Goal: Task Accomplishment & Management: Manage account settings

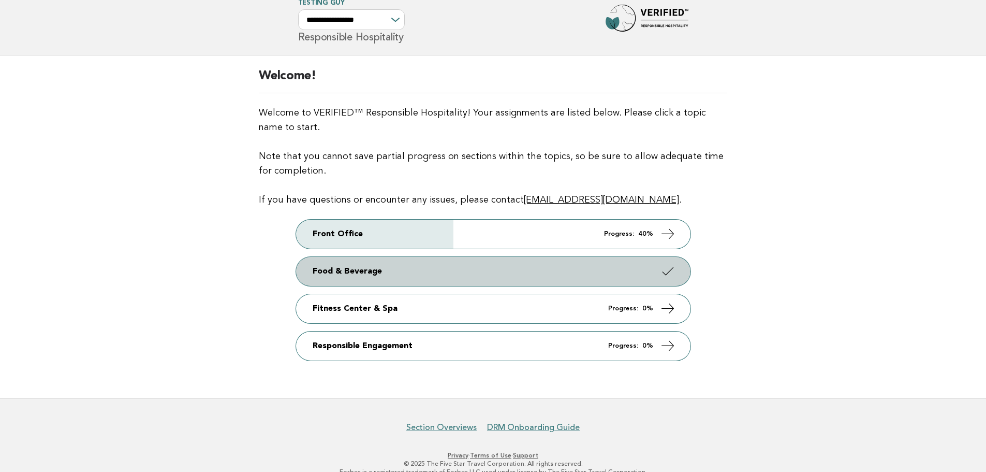
scroll to position [47, 0]
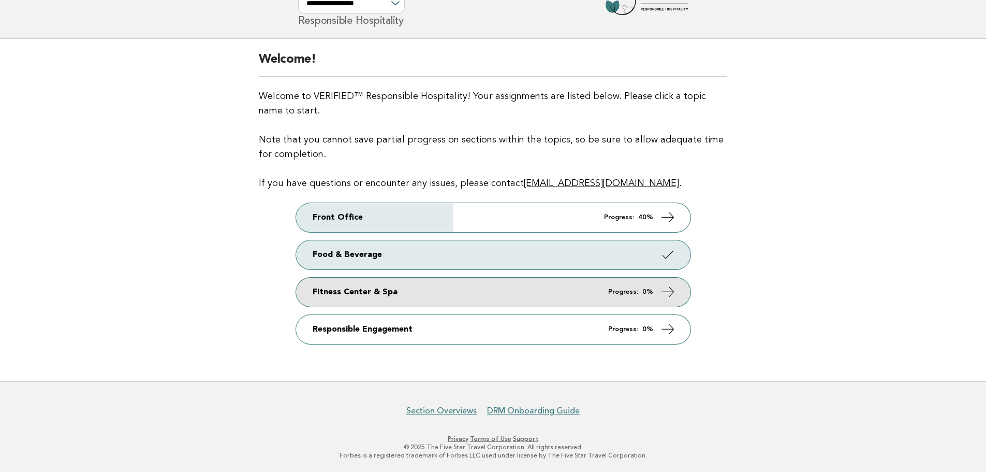
click at [433, 287] on link "Fitness Center & Spa Progress: 0%" at bounding box center [493, 292] width 395 height 29
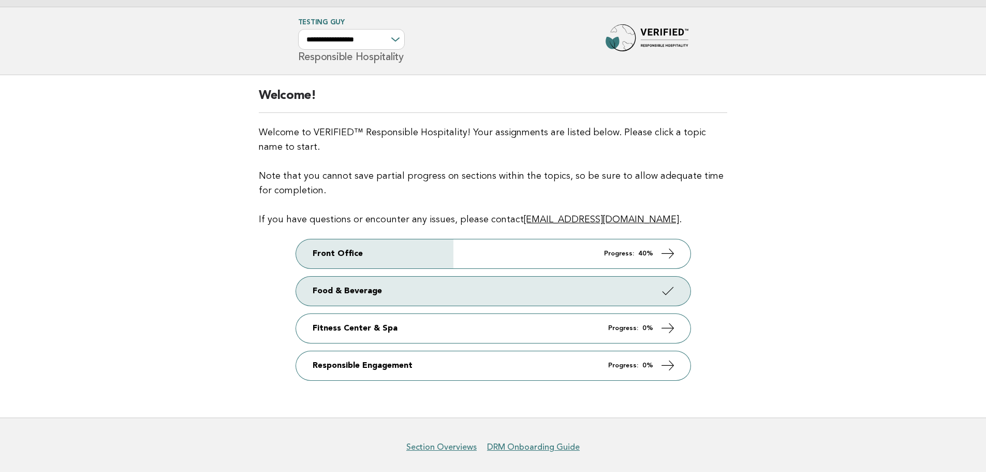
scroll to position [0, 0]
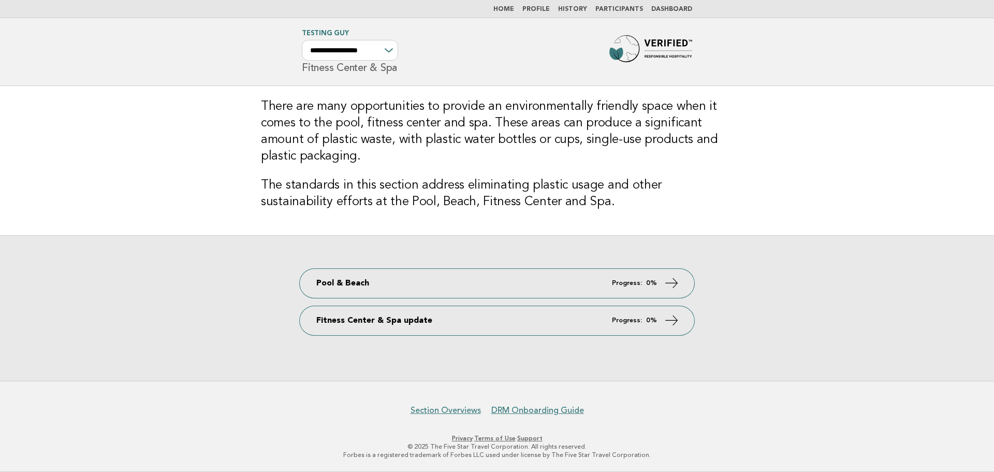
click at [547, 9] on link "Profile" at bounding box center [535, 9] width 27 height 6
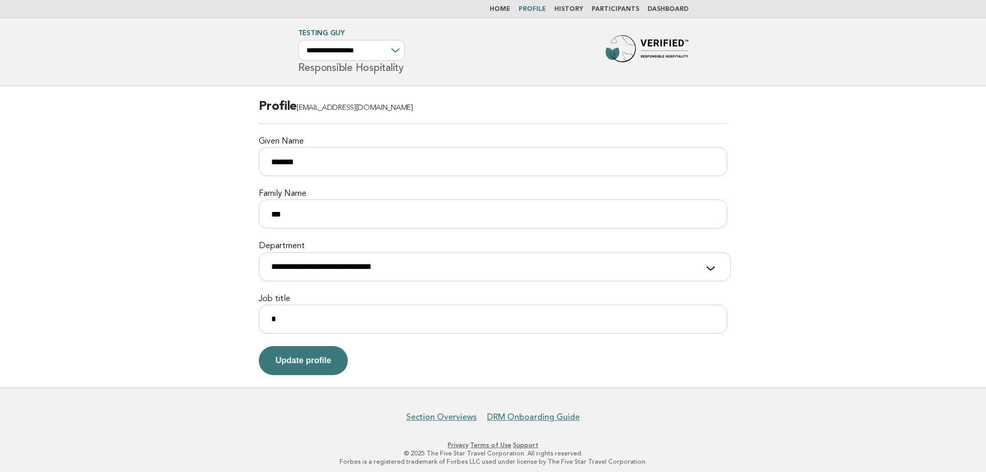
click at [607, 8] on link "Participants" at bounding box center [616, 9] width 48 height 6
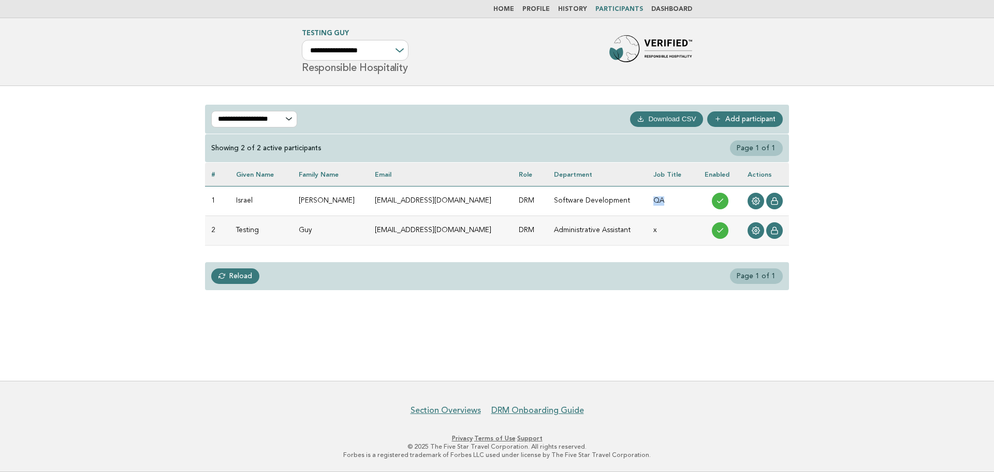
drag, startPoint x: 646, startPoint y: 200, endPoint x: 662, endPoint y: 199, distance: 16.1
click at [662, 199] on td "QA" at bounding box center [672, 201] width 51 height 30
click at [754, 202] on icon at bounding box center [756, 201] width 8 height 8
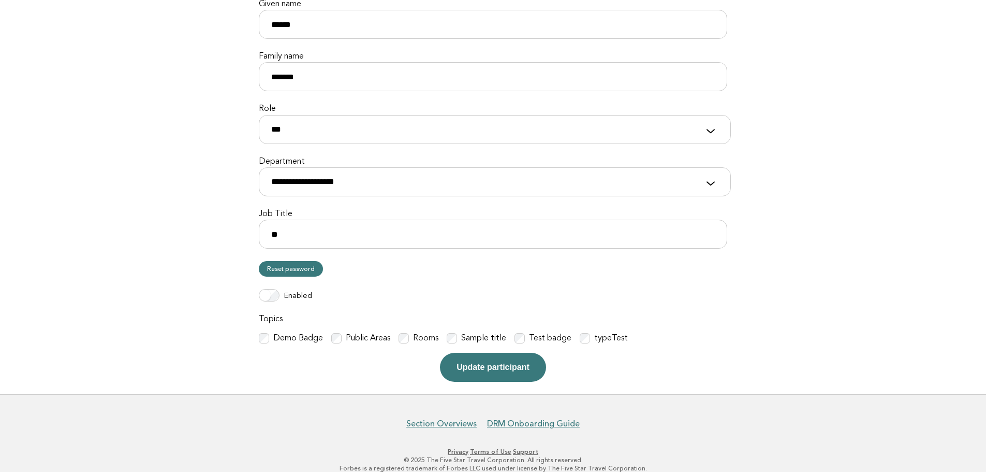
scroll to position [167, 0]
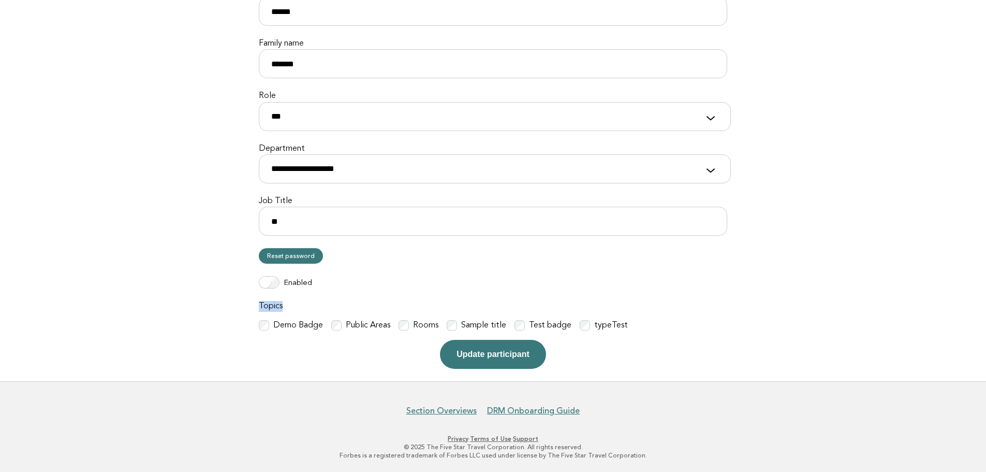
drag, startPoint x: 258, startPoint y: 306, endPoint x: 282, endPoint y: 306, distance: 23.3
click at [282, 306] on label "Topics" at bounding box center [493, 306] width 469 height 11
drag, startPoint x: 275, startPoint y: 336, endPoint x: 644, endPoint y: 333, distance: 369.2
click at [644, 333] on form "**********" at bounding box center [493, 150] width 469 height 437
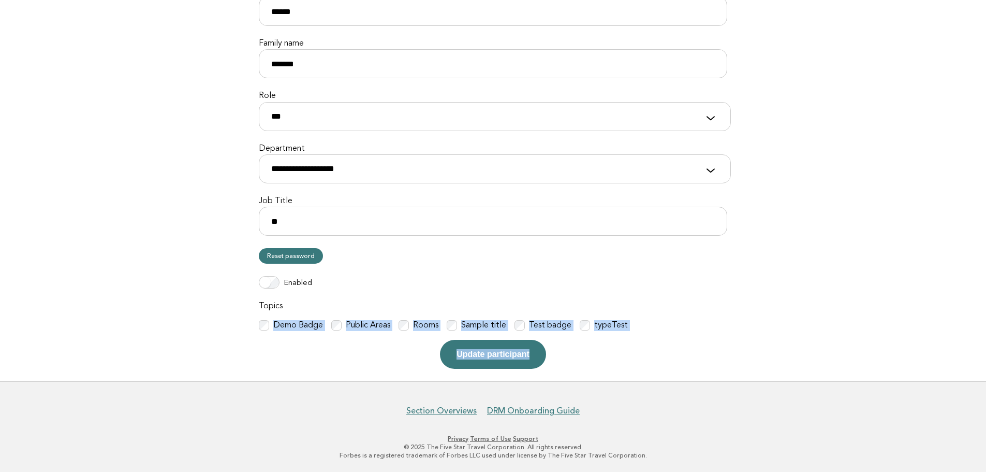
drag, startPoint x: 643, startPoint y: 332, endPoint x: 248, endPoint y: 325, distance: 395.1
click at [248, 325] on div "**********" at bounding box center [492, 150] width 493 height 462
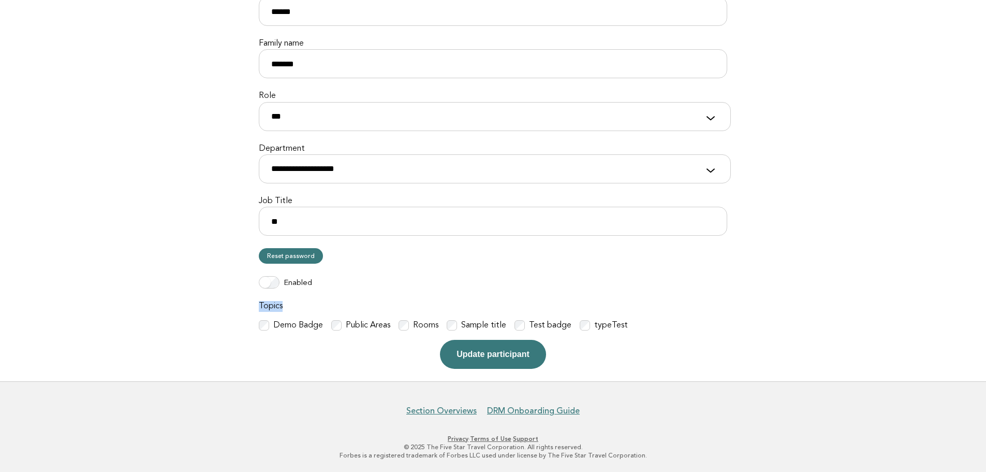
drag, startPoint x: 258, startPoint y: 304, endPoint x: 281, endPoint y: 305, distance: 22.8
click at [281, 305] on label "Topics" at bounding box center [493, 306] width 469 height 11
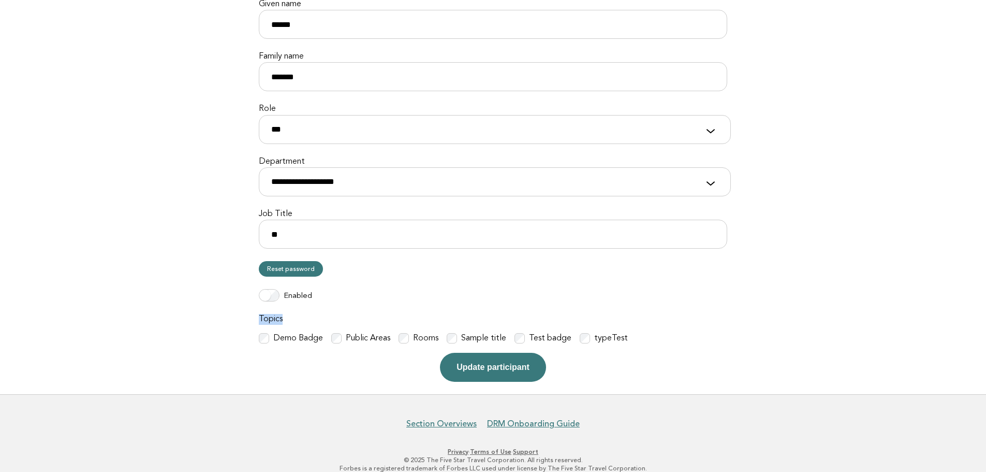
scroll to position [0, 0]
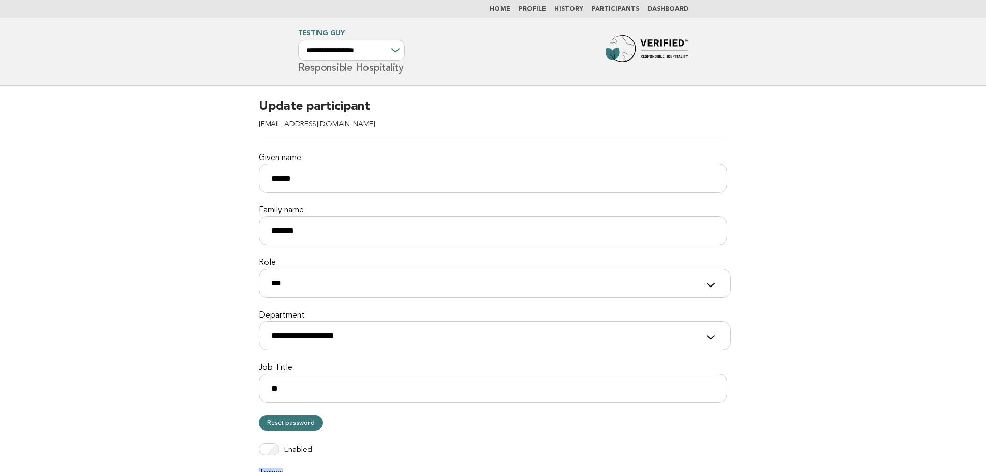
drag, startPoint x: 297, startPoint y: 108, endPoint x: 376, endPoint y: 108, distance: 79.7
click at [376, 108] on h2 "Update participant testarudo@yopmail.com" at bounding box center [493, 119] width 469 height 42
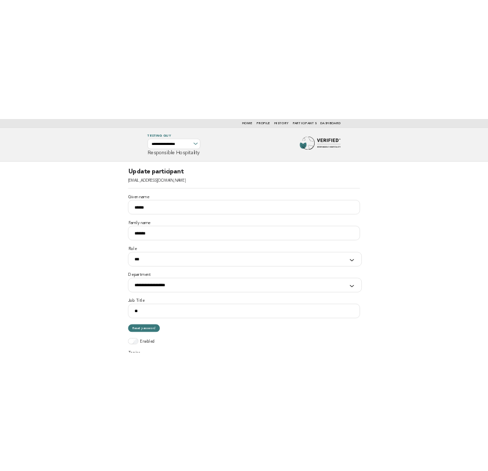
scroll to position [167, 0]
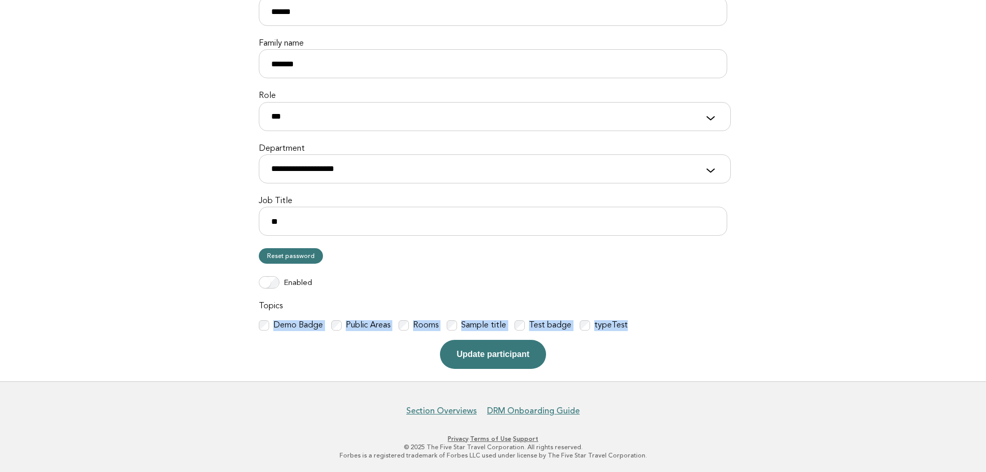
drag, startPoint x: 275, startPoint y: 342, endPoint x: 180, endPoint y: 317, distance: 98.5
click at [180, 317] on main "**********" at bounding box center [493, 150] width 986 height 462
drag, startPoint x: 193, startPoint y: 319, endPoint x: 201, endPoint y: 318, distance: 8.3
click at [193, 319] on main "**********" at bounding box center [493, 150] width 986 height 462
click at [256, 305] on div "**********" at bounding box center [492, 150] width 493 height 462
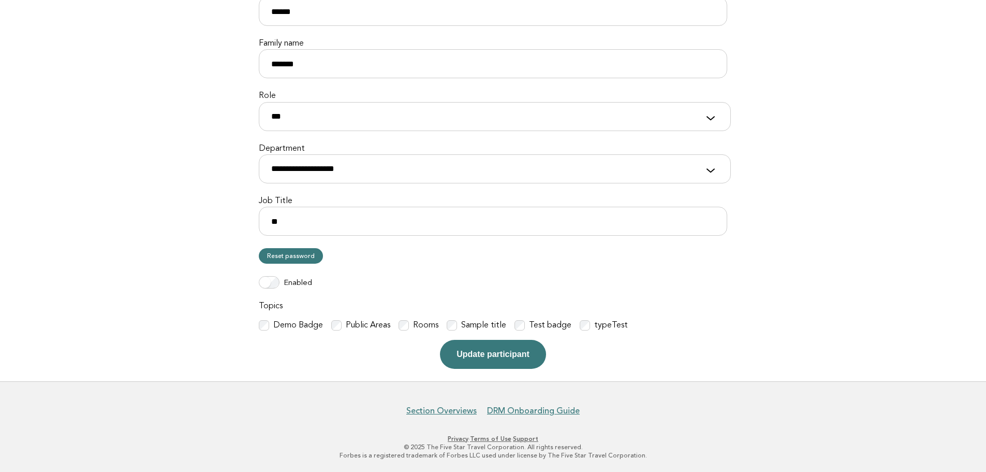
click at [262, 305] on label "Topics" at bounding box center [493, 306] width 469 height 11
drag, startPoint x: 345, startPoint y: 333, endPoint x: 411, endPoint y: 333, distance: 66.3
click at [384, 332] on form "**********" at bounding box center [493, 150] width 469 height 437
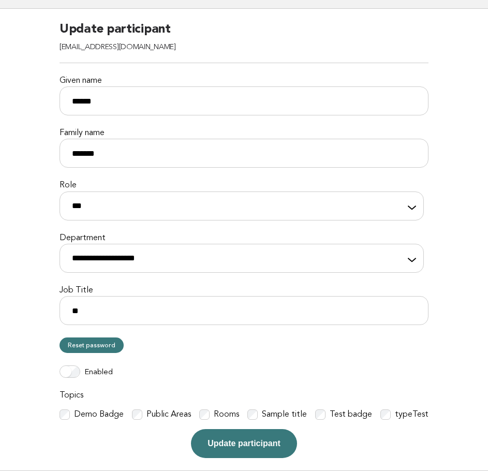
scroll to position [0, 0]
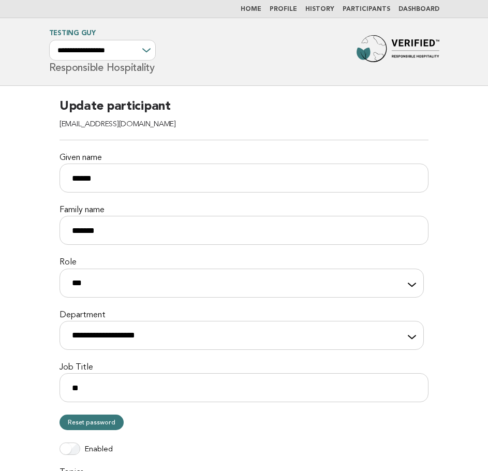
click at [256, 5] on nav "Home Profile History Participants Dashboard" at bounding box center [244, 9] width 488 height 18
click at [258, 7] on link "Home" at bounding box center [251, 9] width 21 height 6
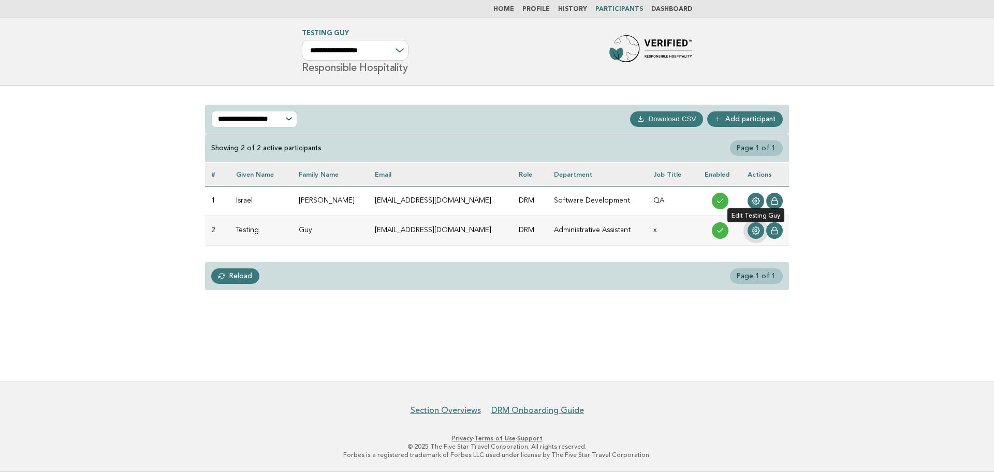
click at [754, 227] on icon at bounding box center [756, 230] width 8 height 8
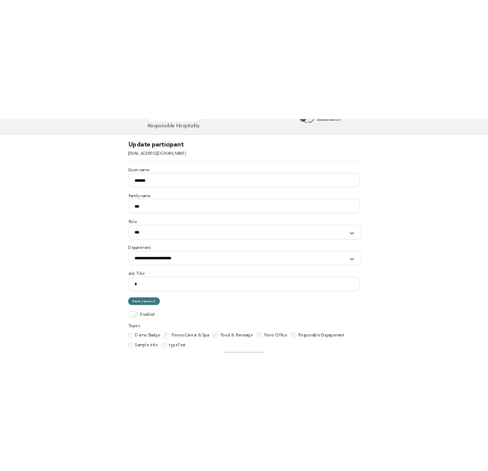
scroll to position [186, 0]
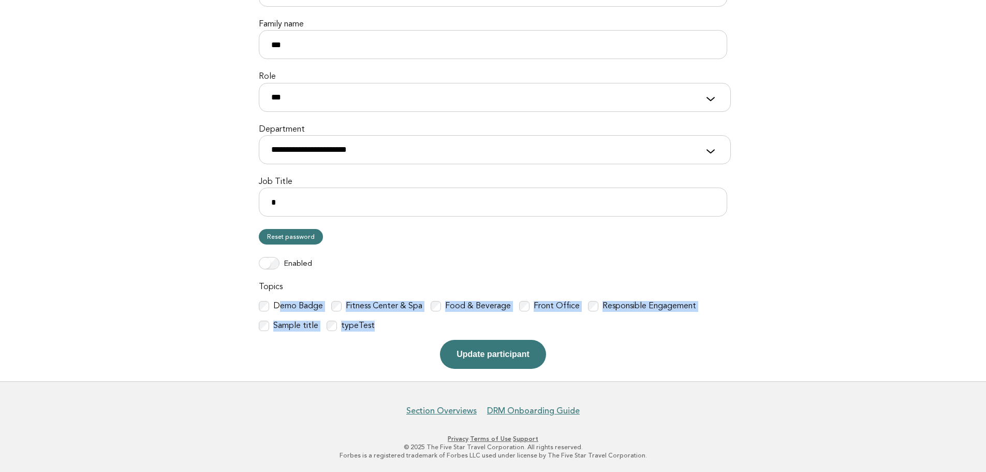
drag, startPoint x: 277, startPoint y: 304, endPoint x: 376, endPoint y: 329, distance: 102.3
click at [376, 329] on div "Demo Badge Fitness Center & Spa Food & Beverage Front Office Responsible Engage…" at bounding box center [493, 316] width 469 height 31
drag, startPoint x: 378, startPoint y: 327, endPoint x: 273, endPoint y: 304, distance: 107.0
click at [272, 304] on div "Demo Badge Fitness Center & Spa Food & Beverage Front Office Responsible Engage…" at bounding box center [493, 316] width 469 height 31
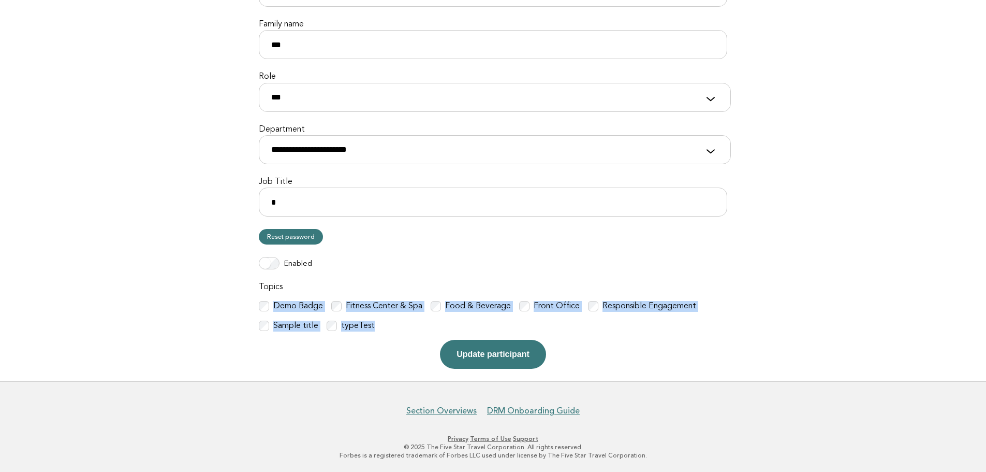
click at [285, 309] on label "Demo Badge" at bounding box center [298, 306] width 50 height 11
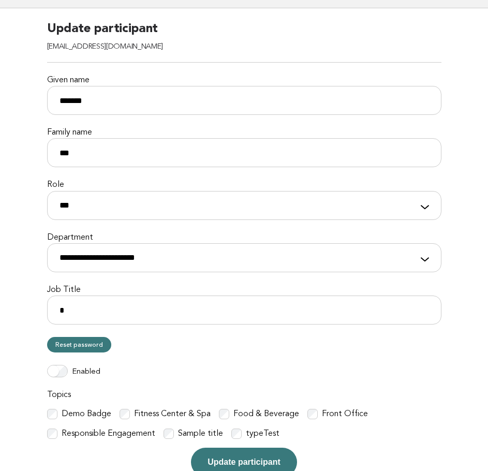
scroll to position [0, 0]
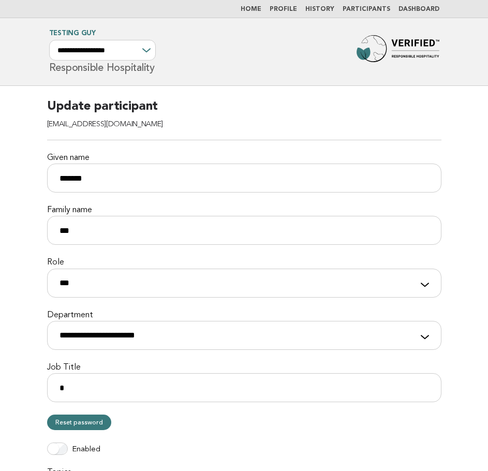
click at [261, 8] on link "Home" at bounding box center [251, 9] width 21 height 6
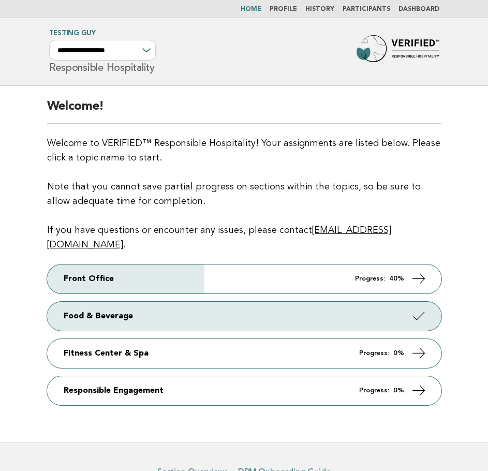
click at [381, 9] on link "Participants" at bounding box center [367, 9] width 48 height 6
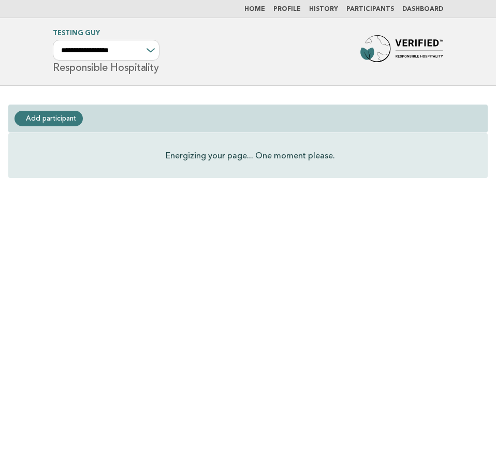
click at [381, 9] on link "Participants" at bounding box center [370, 9] width 48 height 6
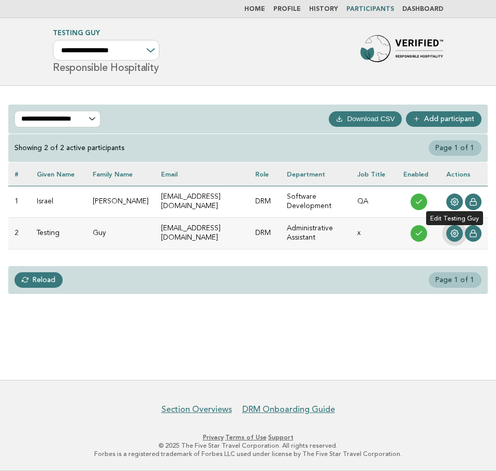
click at [459, 232] on icon at bounding box center [454, 233] width 8 height 8
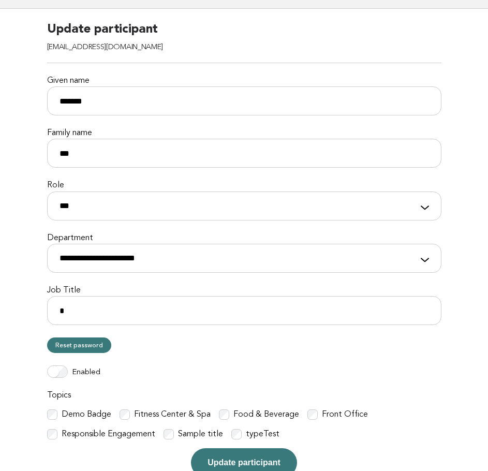
scroll to position [186, 0]
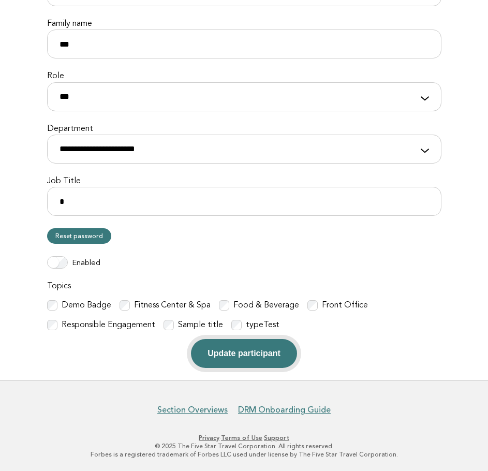
click at [229, 357] on button "Update participant" at bounding box center [244, 353] width 106 height 29
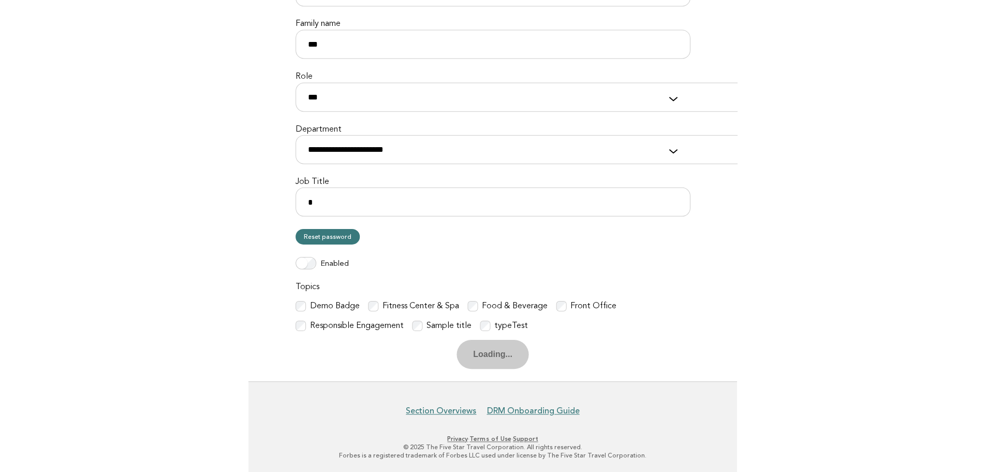
scroll to position [186, 0]
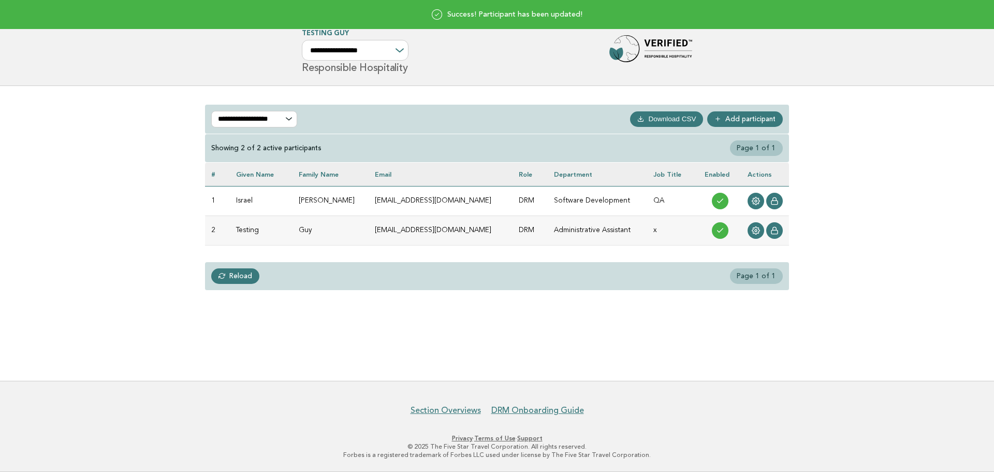
drag, startPoint x: 720, startPoint y: 18, endPoint x: 650, endPoint y: 42, distance: 74.2
click at [717, 18] on div "Success! Participant has been updated!" at bounding box center [497, 14] width 994 height 29
click at [666, 54] on img at bounding box center [650, 51] width 83 height 33
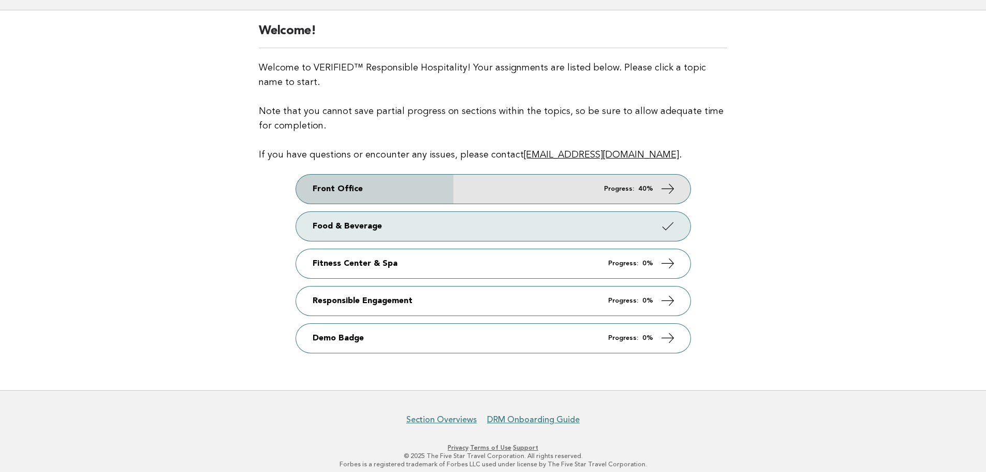
scroll to position [84, 0]
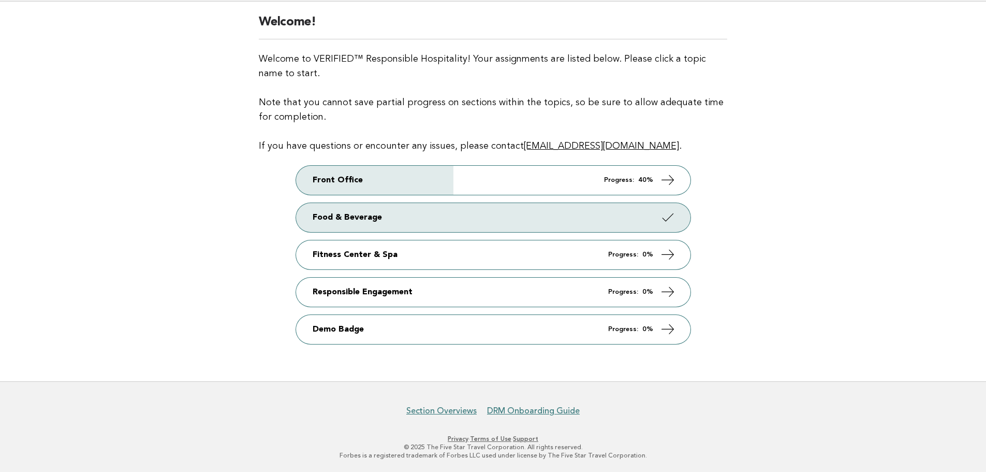
drag, startPoint x: 267, startPoint y: 333, endPoint x: 740, endPoint y: 330, distance: 472.7
click at [740, 330] on div "Welcome! Welcome to VERIFIED™ Responsible Hospitality! Your assignments are lis…" at bounding box center [492, 192] width 493 height 380
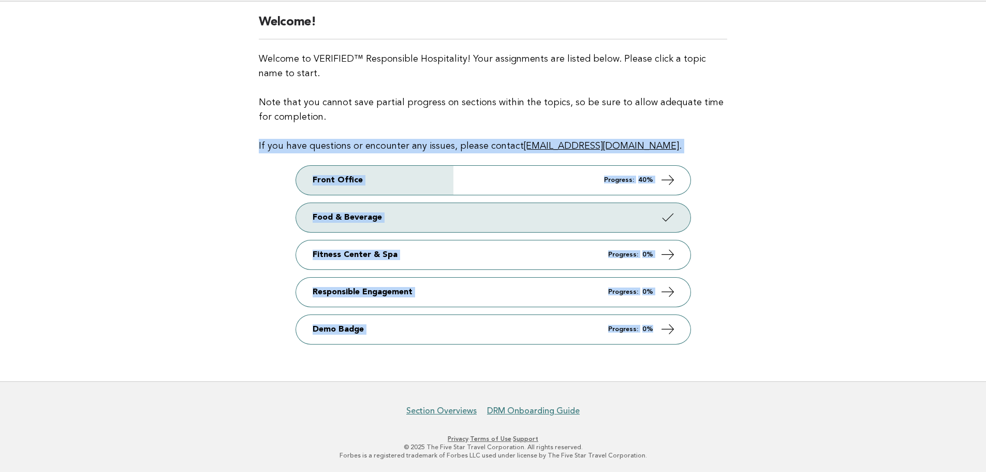
drag, startPoint x: 642, startPoint y: 335, endPoint x: 257, endPoint y: 151, distance: 426.8
click at [257, 151] on div "Welcome! Welcome to VERIFIED™ Responsible Hospitality! Your assignments are lis…" at bounding box center [492, 192] width 493 height 380
click at [269, 178] on p "Front Office Progress: 40% Food & Beverage Fitness Center & Spa Progress: 0% Re…" at bounding box center [493, 267] width 469 height 203
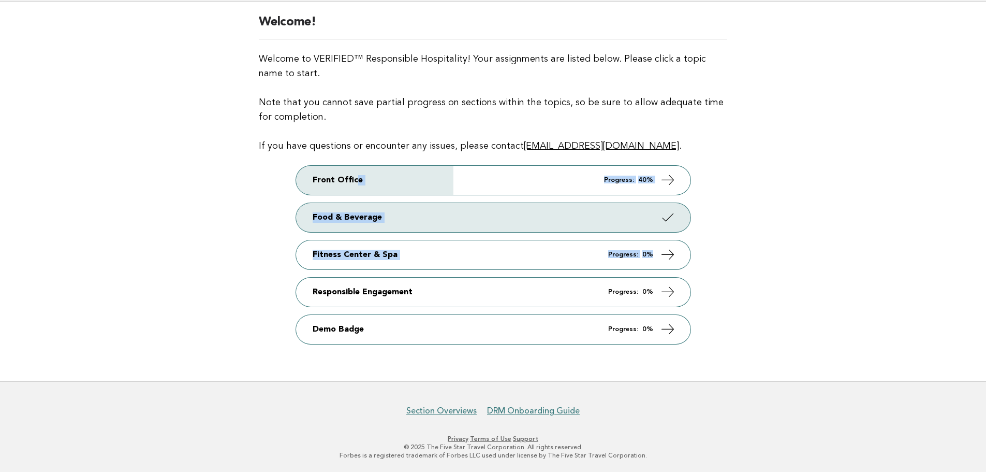
drag, startPoint x: 280, startPoint y: 172, endPoint x: 706, endPoint y: 267, distance: 436.4
click at [706, 267] on p "Front Office Progress: 40% Food & Beverage Fitness Center & Spa Progress: 0% Re…" at bounding box center [493, 267] width 469 height 203
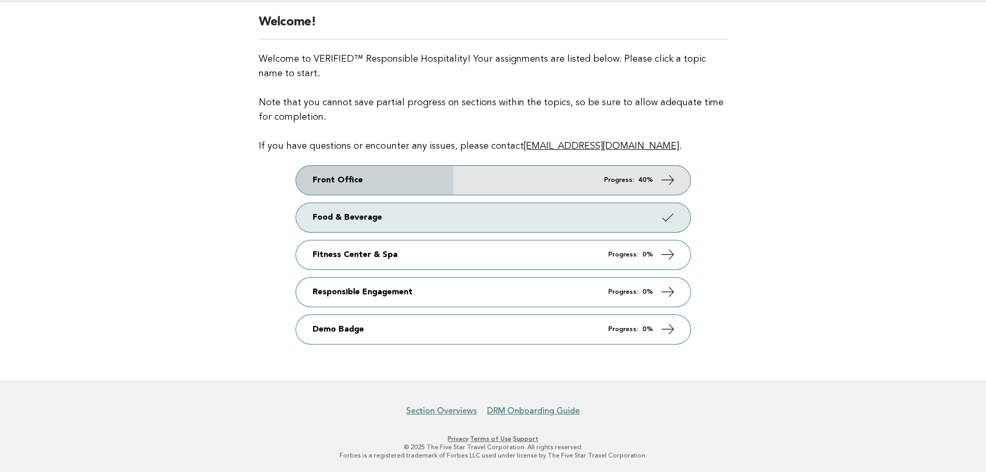
click at [515, 181] on link "Front Office Progress: 40%" at bounding box center [493, 180] width 395 height 29
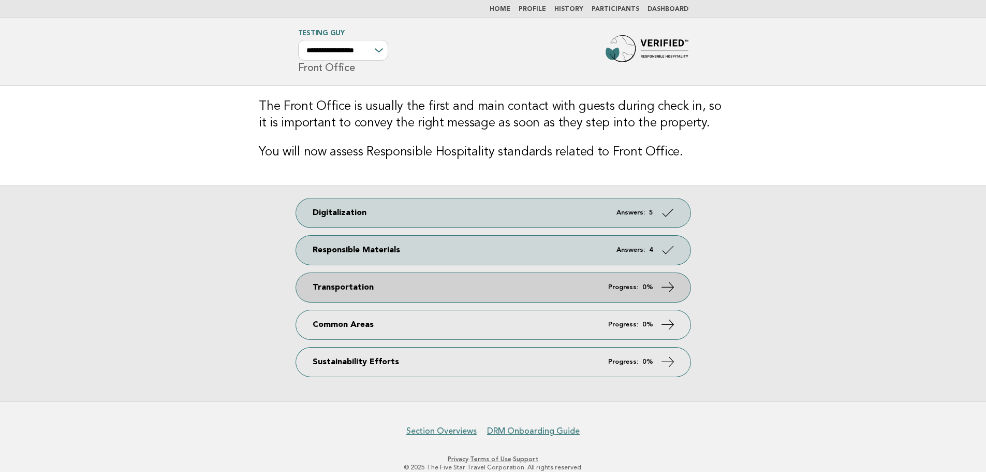
click at [466, 290] on link "Transportation Progress: 0%" at bounding box center [493, 287] width 395 height 29
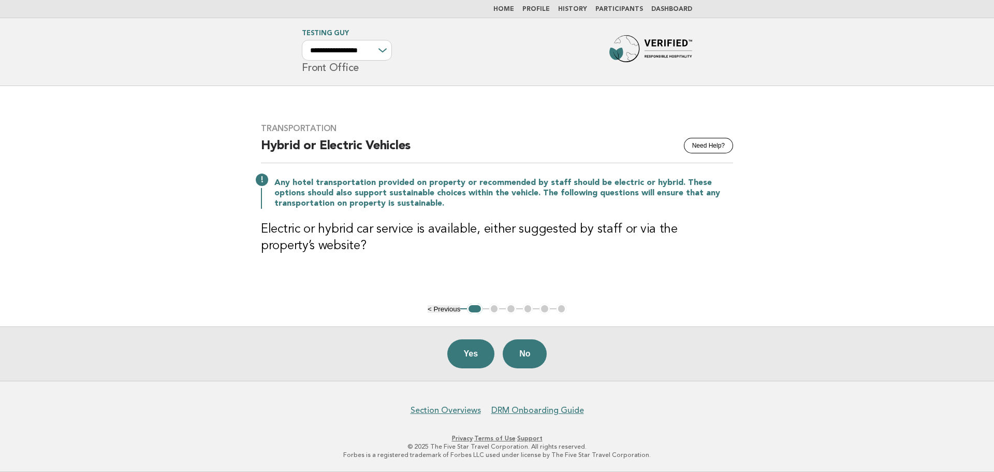
click at [378, 48] on div "**********" at bounding box center [347, 50] width 90 height 21
click at [385, 49] on div "**********" at bounding box center [347, 50] width 90 height 21
drag, startPoint x: 366, startPoint y: 32, endPoint x: 299, endPoint y: 31, distance: 66.8
click at [299, 31] on div "**********" at bounding box center [496, 52] width 419 height 42
copy link "Testing Guy"
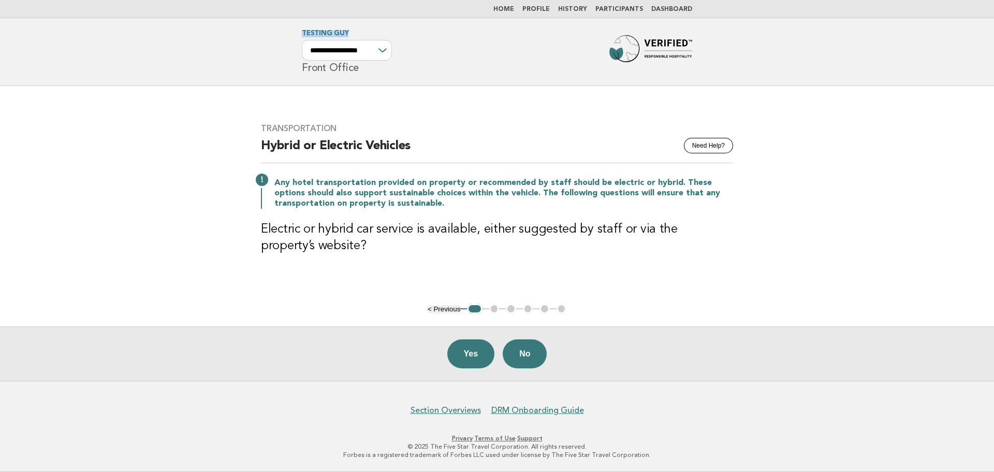
click at [628, 10] on link "Participants" at bounding box center [619, 9] width 48 height 6
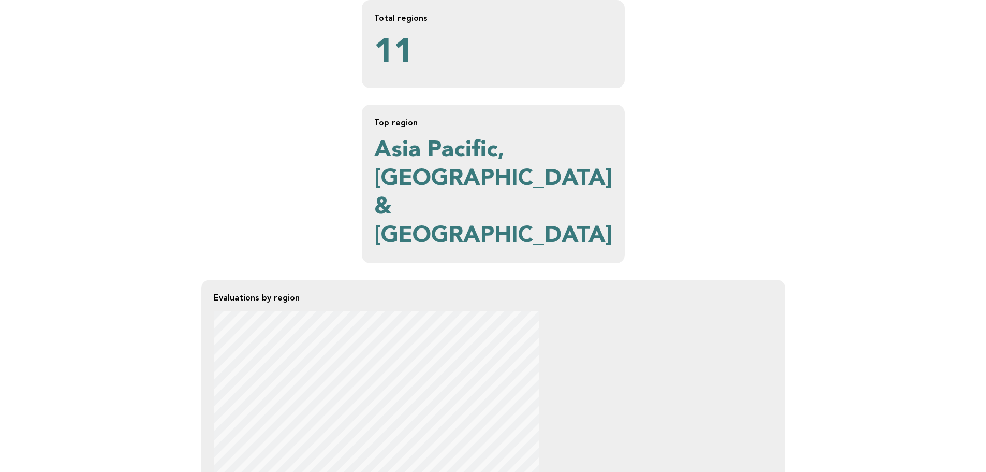
scroll to position [33, 0]
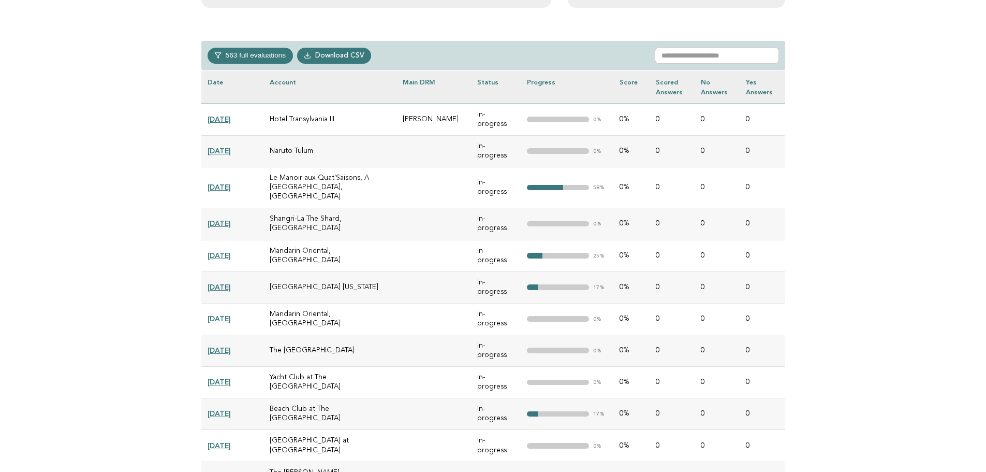
scroll to position [466, 0]
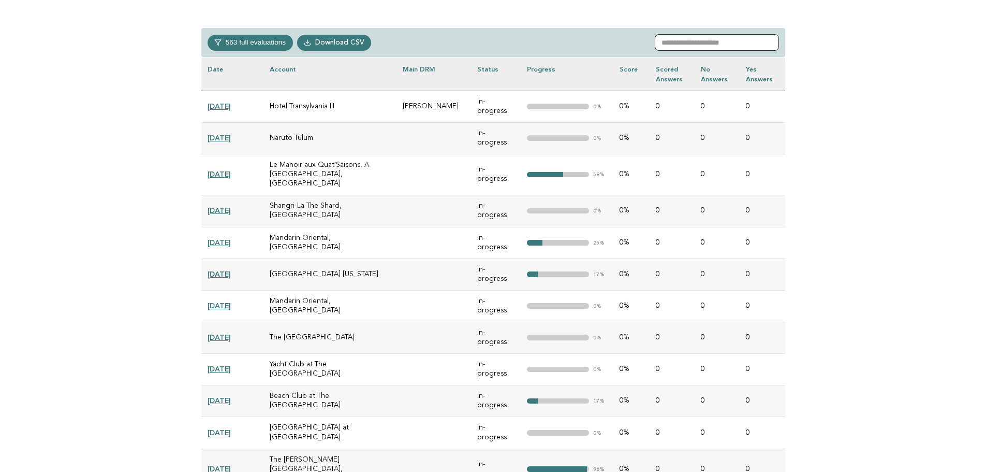
click at [705, 46] on input "text" at bounding box center [717, 42] width 124 height 17
click at [684, 41] on input "text" at bounding box center [717, 42] width 124 height 17
paste input "**********"
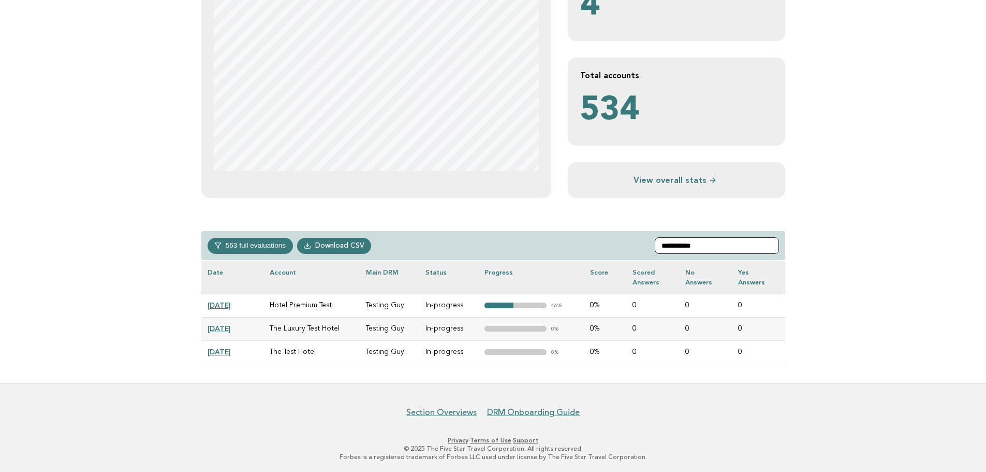
type input "**********"
drag, startPoint x: 361, startPoint y: 303, endPoint x: 410, endPoint y: 303, distance: 48.7
click at [410, 303] on td "Testing Guy" at bounding box center [390, 305] width 60 height 23
drag, startPoint x: 269, startPoint y: 304, endPoint x: 326, endPoint y: 304, distance: 57.0
click at [326, 304] on td "Hotel Premium Test" at bounding box center [312, 305] width 97 height 23
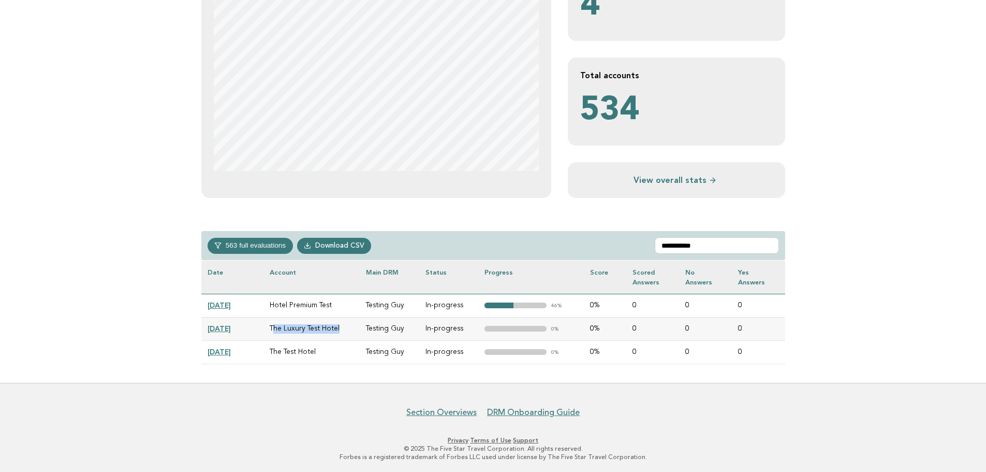
drag, startPoint x: 272, startPoint y: 328, endPoint x: 347, endPoint y: 328, distance: 74.6
click at [347, 328] on td "The Luxury Test Hotel" at bounding box center [312, 328] width 97 height 23
drag, startPoint x: 297, startPoint y: 350, endPoint x: 316, endPoint y: 350, distance: 19.2
click at [316, 350] on td "The Test Hotel" at bounding box center [312, 351] width 97 height 23
click at [322, 377] on div "**********" at bounding box center [493, 88] width 601 height 587
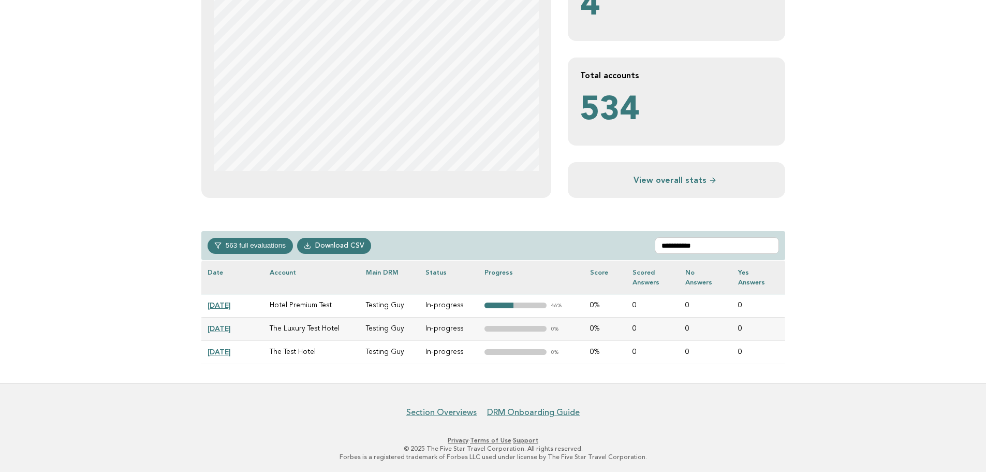
click at [229, 302] on link "2025-02-20" at bounding box center [219, 305] width 23 height 8
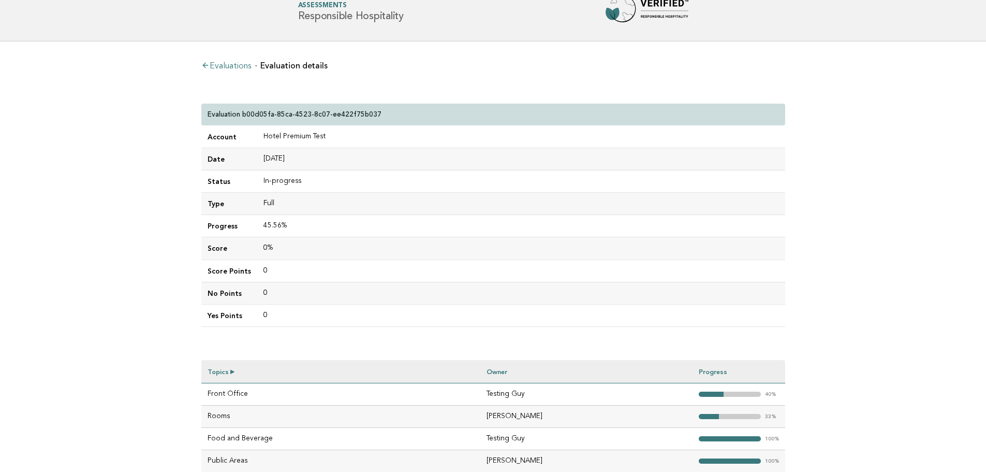
scroll to position [16, 0]
drag, startPoint x: 242, startPoint y: 113, endPoint x: 406, endPoint y: 115, distance: 164.7
click at [406, 115] on div "Evaluation b00d05fa-85ca-4523-8c07-ee422f75b037" at bounding box center [493, 116] width 584 height 22
copy p "b00d05fa-85ca-4523-8c07-ee422f75b037"
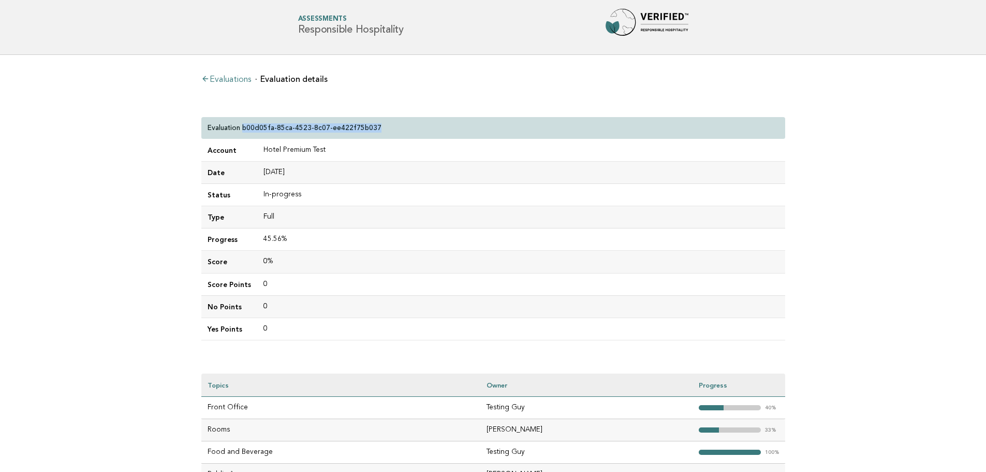
scroll to position [0, 0]
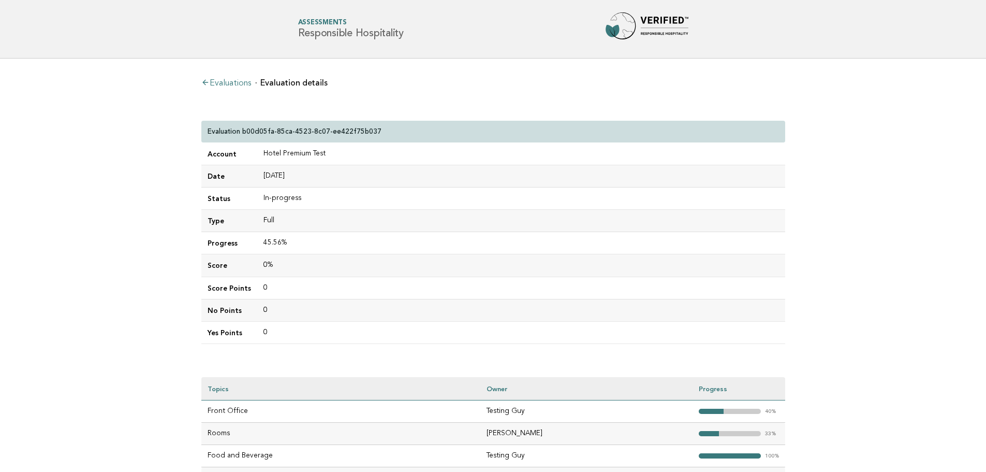
click at [409, 144] on td "Hotel Premium Test" at bounding box center [521, 154] width 528 height 22
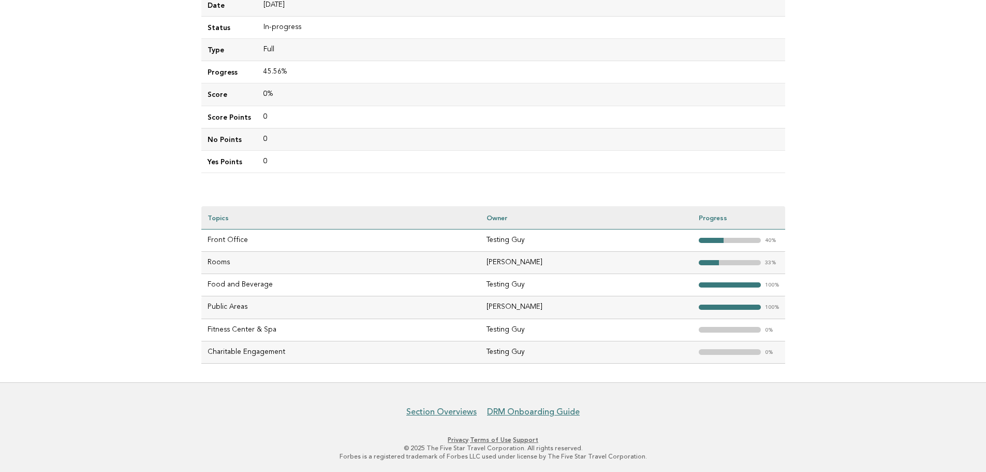
scroll to position [171, 0]
drag, startPoint x: 215, startPoint y: 240, endPoint x: 239, endPoint y: 251, distance: 26.0
click at [247, 241] on td "Front Office" at bounding box center [341, 240] width 280 height 22
drag, startPoint x: 213, startPoint y: 264, endPoint x: 231, endPoint y: 276, distance: 22.0
click at [231, 276] on tbody "Front Office Testing Guy "> 40% Rooms [PERSON_NAME] "> 33% Food and Beverage Te…" at bounding box center [493, 296] width 584 height 134
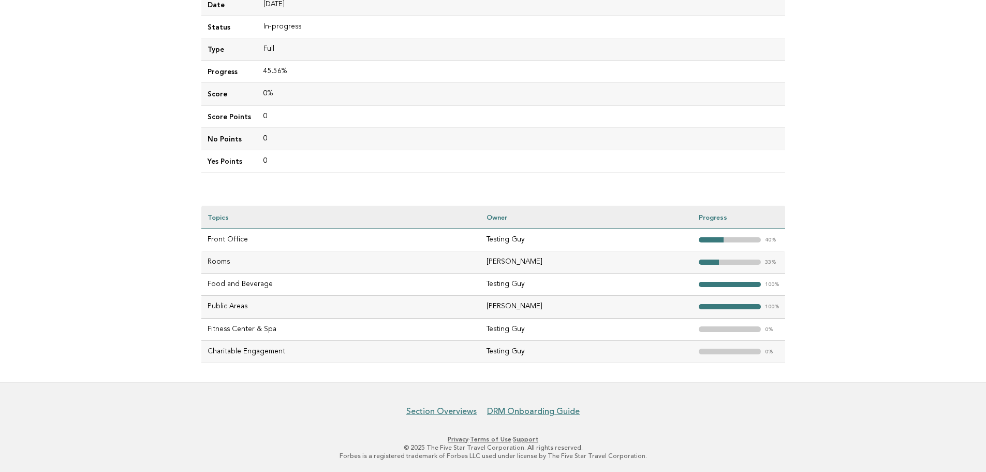
click at [271, 296] on td "Public Areas" at bounding box center [341, 307] width 280 height 22
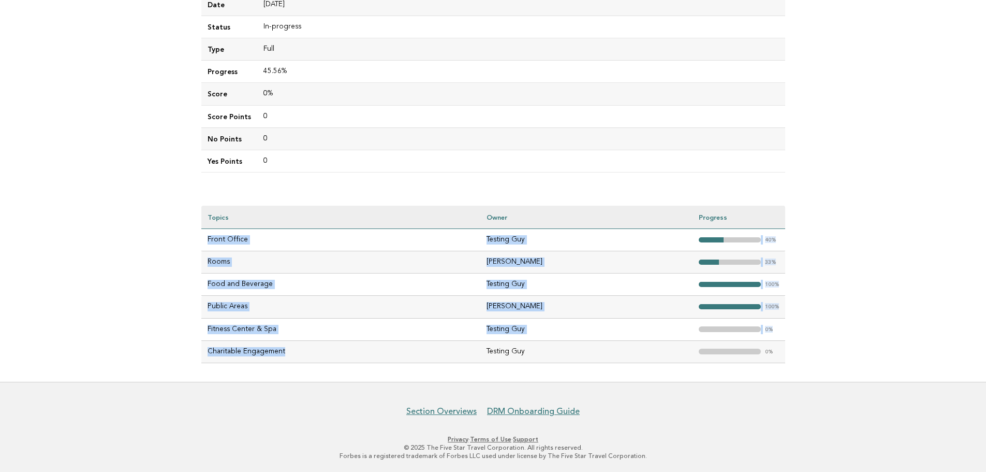
drag, startPoint x: 208, startPoint y: 238, endPoint x: 285, endPoint y: 352, distance: 137.9
click at [285, 352] on tbody "Front Office Testing Guy "> 40% Rooms [PERSON_NAME] "> 33% Food and Beverage Te…" at bounding box center [493, 296] width 584 height 134
click at [285, 352] on td "Charitable Engagement" at bounding box center [341, 351] width 280 height 22
drag, startPoint x: 208, startPoint y: 238, endPoint x: 288, endPoint y: 354, distance: 141.5
click at [288, 354] on tbody "Front Office Testing Guy "> 40% Rooms [PERSON_NAME] "> 33% Food and Beverage Te…" at bounding box center [493, 296] width 584 height 134
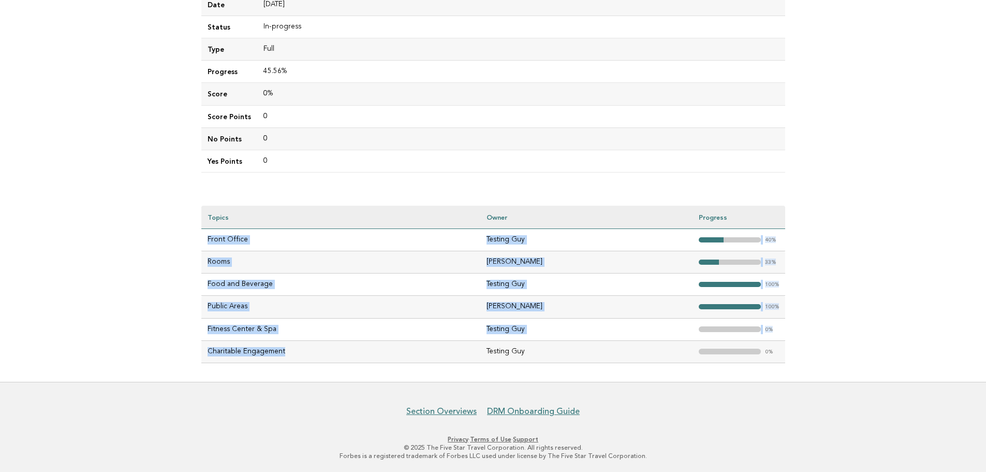
click at [288, 354] on td "Charitable Engagement" at bounding box center [341, 351] width 280 height 22
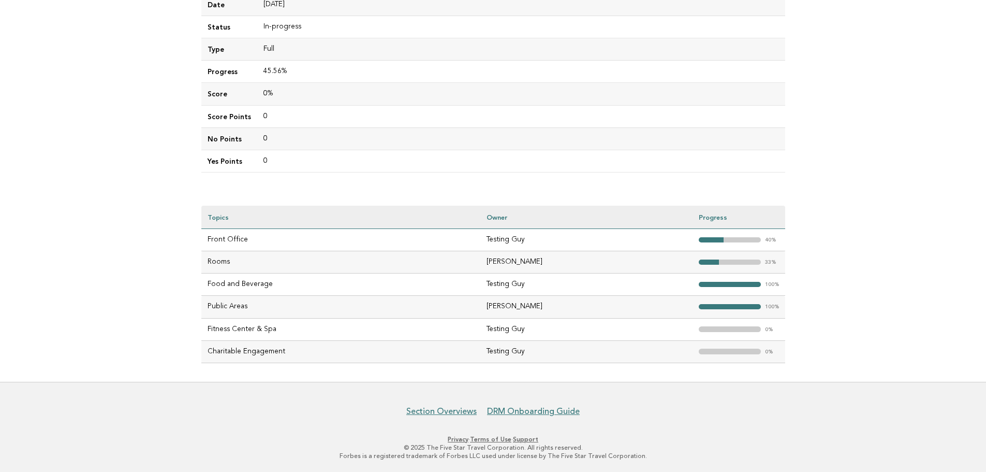
drag, startPoint x: 510, startPoint y: 259, endPoint x: 570, endPoint y: 259, distance: 60.1
click at [570, 259] on td "[PERSON_NAME]" at bounding box center [586, 262] width 212 height 22
drag, startPoint x: 507, startPoint y: 307, endPoint x: 569, endPoint y: 306, distance: 62.1
click at [569, 306] on td "[PERSON_NAME]" at bounding box center [586, 307] width 212 height 22
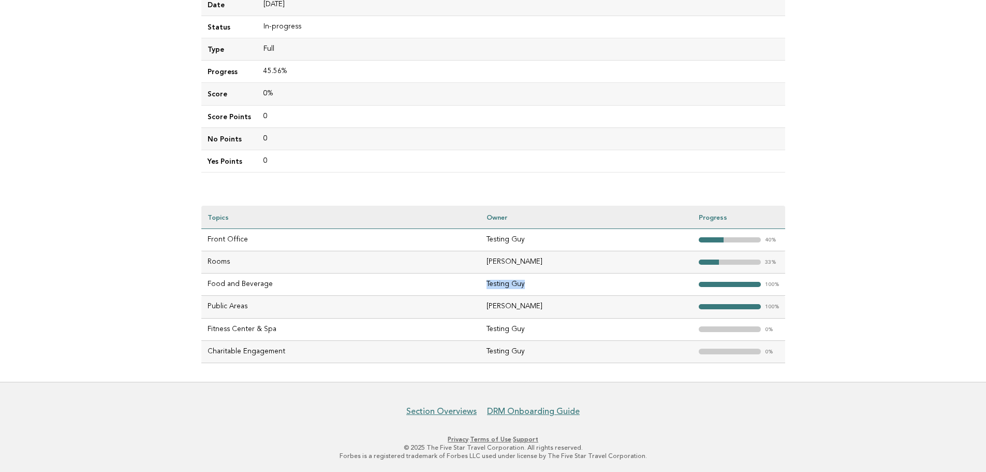
drag, startPoint x: 555, startPoint y: 285, endPoint x: 484, endPoint y: 284, distance: 70.9
click at [484, 284] on tr "Food and Beverage Testing Guy "> 100%" at bounding box center [493, 284] width 584 height 22
click at [219, 236] on td "Front Office" at bounding box center [341, 240] width 280 height 22
click at [218, 261] on td "Rooms" at bounding box center [341, 262] width 280 height 22
click at [224, 283] on td "Food and Beverage" at bounding box center [341, 284] width 280 height 22
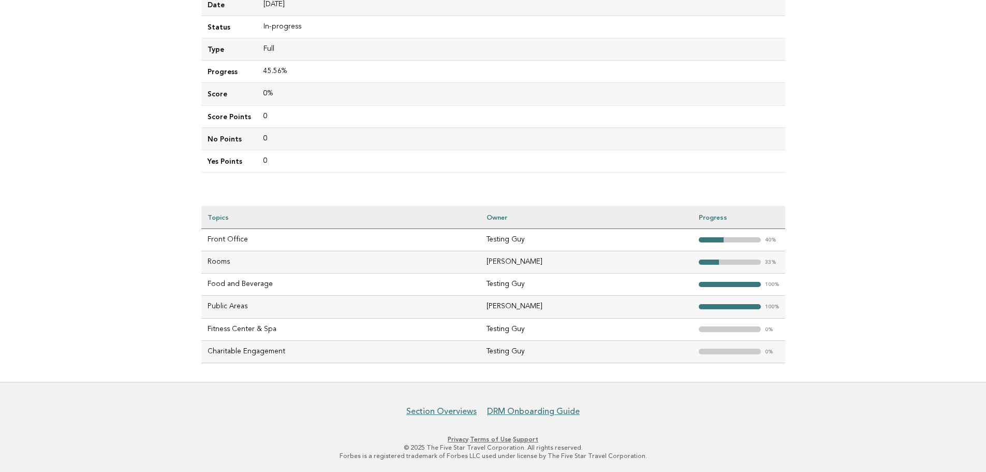
click at [224, 300] on td "Public Areas" at bounding box center [341, 307] width 280 height 22
click at [230, 325] on td "Fitness Center & Spa" at bounding box center [341, 329] width 280 height 22
click at [243, 353] on td "Charitable Engagement" at bounding box center [341, 351] width 280 height 22
click at [222, 241] on td "Front Office" at bounding box center [341, 240] width 280 height 22
drag, startPoint x: 508, startPoint y: 308, endPoint x: 586, endPoint y: 307, distance: 77.7
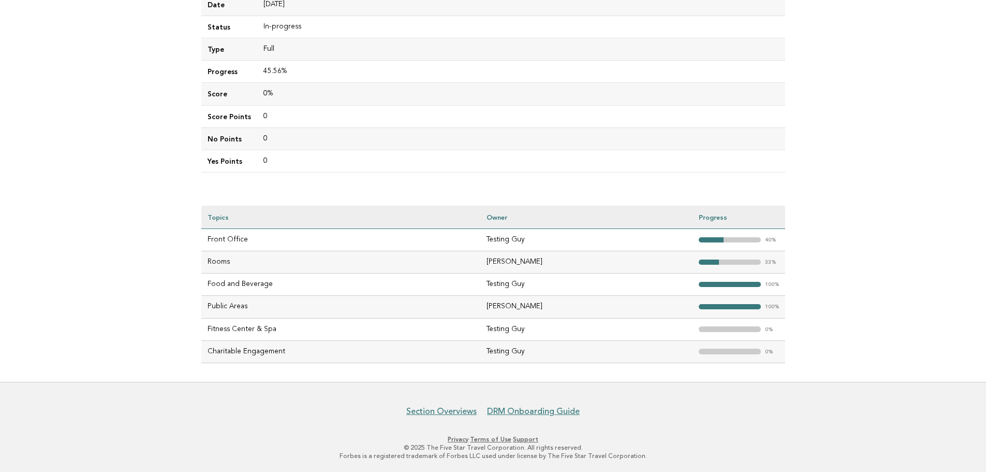
click at [586, 307] on td "[PERSON_NAME]" at bounding box center [586, 307] width 212 height 22
drag, startPoint x: 506, startPoint y: 264, endPoint x: 574, endPoint y: 264, distance: 67.3
click at [574, 264] on td "[PERSON_NAME]" at bounding box center [586, 262] width 212 height 22
click at [574, 264] on td "Israel Ramirez" at bounding box center [586, 262] width 212 height 22
drag, startPoint x: 533, startPoint y: 260, endPoint x: 481, endPoint y: 260, distance: 52.3
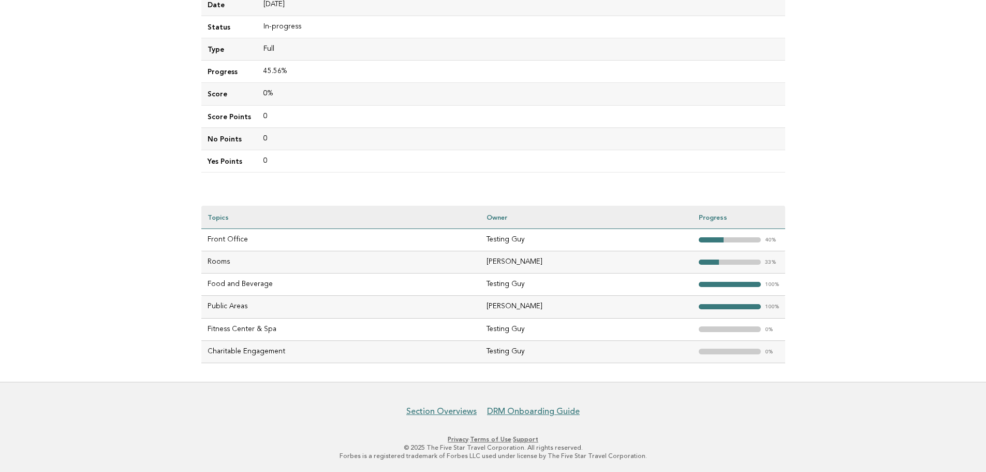
click at [481, 260] on tr "Rooms Israel Ramirez "> 33%" at bounding box center [493, 262] width 584 height 22
drag, startPoint x: 581, startPoint y: 302, endPoint x: 471, endPoint y: 305, distance: 110.3
click at [471, 305] on tr "Public Areas Israel Ramirez "> 100%" at bounding box center [493, 307] width 584 height 22
drag, startPoint x: 206, startPoint y: 305, endPoint x: 578, endPoint y: 305, distance: 372.3
click at [578, 305] on tr "Public Areas Israel Ramirez "> 100%" at bounding box center [493, 307] width 584 height 22
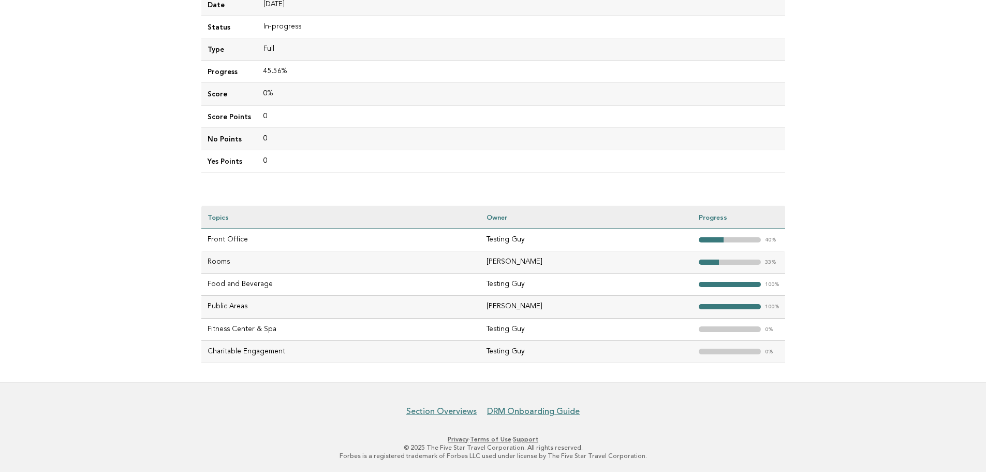
click at [451, 309] on td "Public Areas" at bounding box center [341, 307] width 280 height 22
drag, startPoint x: 204, startPoint y: 306, endPoint x: 568, endPoint y: 307, distance: 364.5
click at [568, 307] on tr "Public Areas Israel Ramirez "> 100%" at bounding box center [493, 307] width 584 height 22
click at [568, 307] on td "Israel Ramirez" at bounding box center [586, 307] width 212 height 22
drag, startPoint x: 584, startPoint y: 305, endPoint x: 225, endPoint y: 310, distance: 359.4
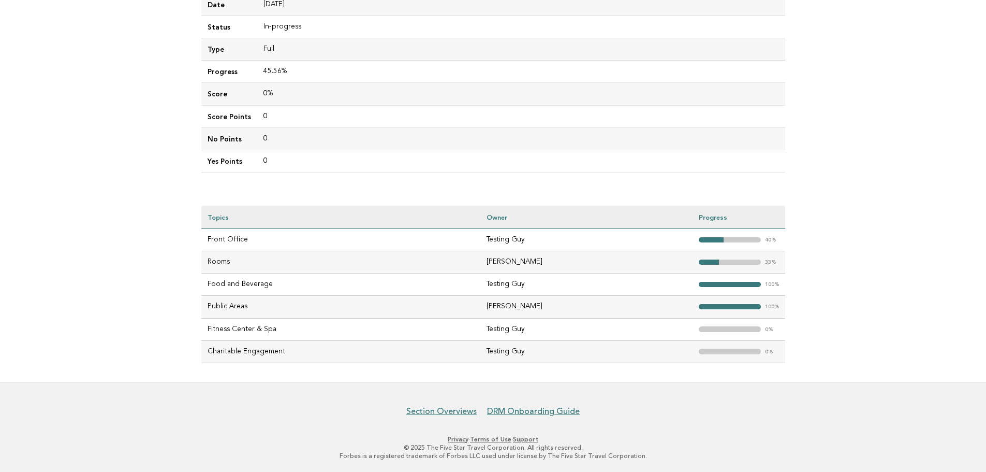
click at [225, 310] on tr "Public Areas Israel Ramirez "> 100%" at bounding box center [493, 307] width 584 height 22
click at [201, 307] on td "Public Areas" at bounding box center [341, 307] width 280 height 22
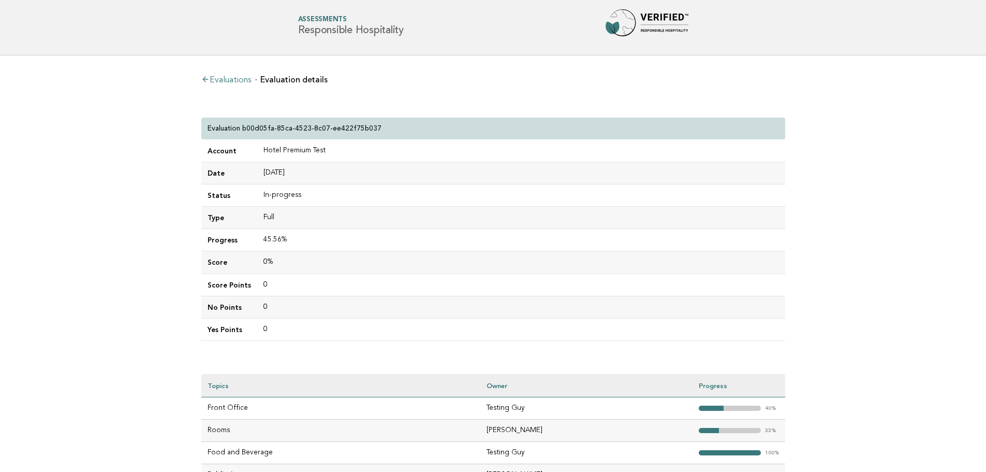
scroll to position [0, 0]
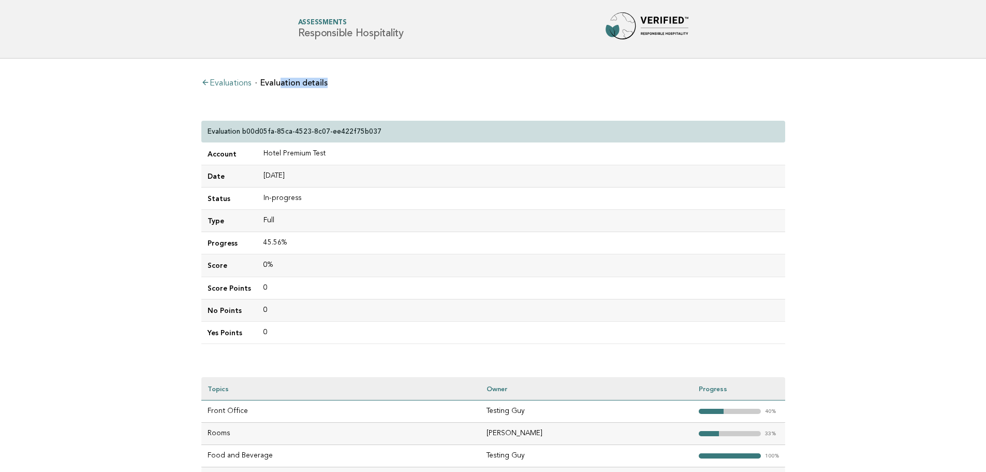
drag, startPoint x: 285, startPoint y: 80, endPoint x: 336, endPoint y: 83, distance: 50.8
click at [336, 83] on ul "Evaluations Evaluation details" at bounding box center [493, 82] width 584 height 10
click at [223, 81] on link "Evaluations" at bounding box center [226, 83] width 50 height 8
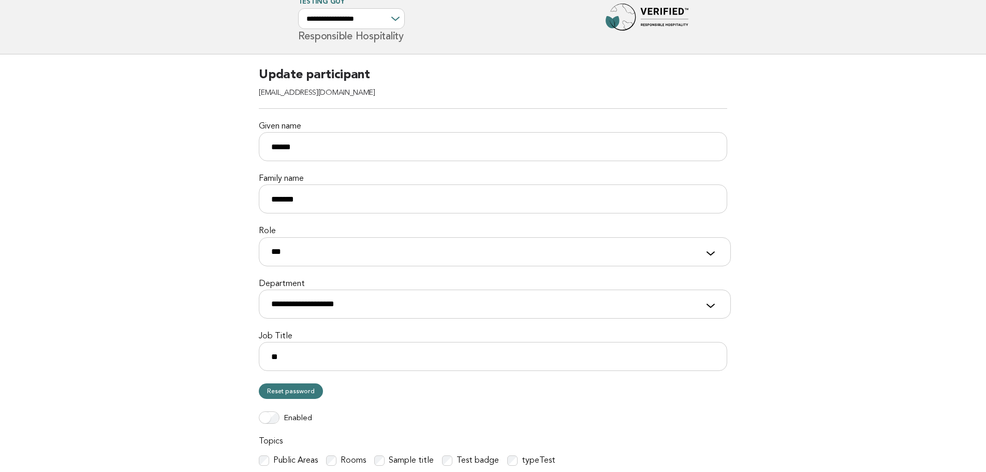
scroll to position [11, 0]
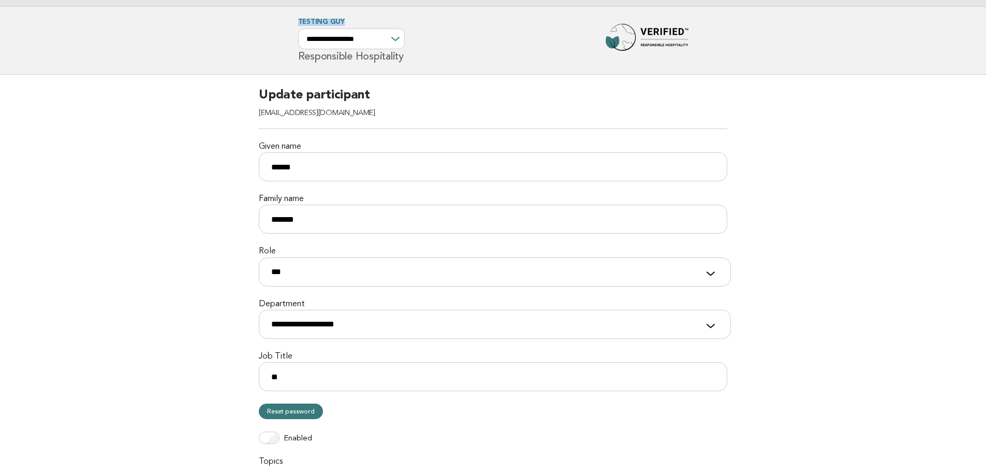
drag, startPoint x: 343, startPoint y: 21, endPoint x: 298, endPoint y: 21, distance: 45.0
click at [298, 21] on span "**********" at bounding box center [351, 34] width 107 height 30
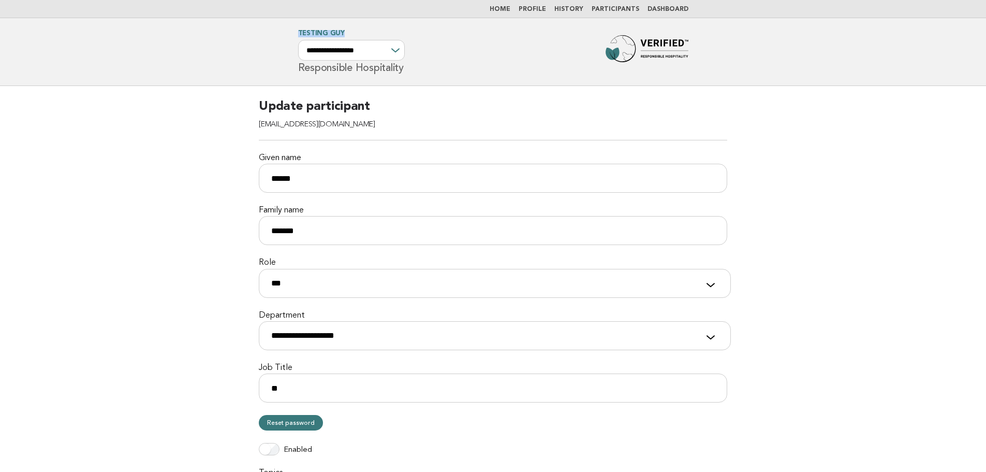
click at [625, 9] on link "Participants" at bounding box center [616, 9] width 48 height 6
drag, startPoint x: 261, startPoint y: 125, endPoint x: 357, endPoint y: 125, distance: 96.3
click at [357, 125] on h2 "Update participant tester_guy_02@yopmail.com" at bounding box center [493, 119] width 469 height 42
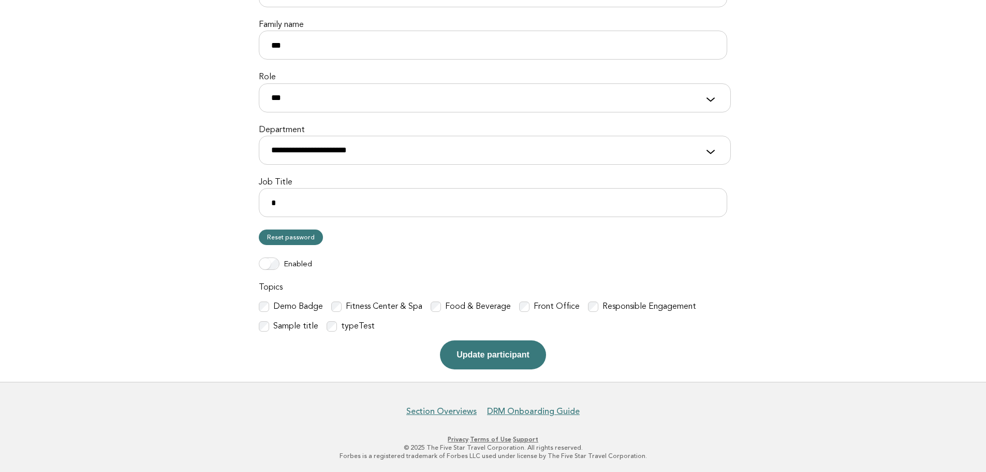
scroll to position [186, 0]
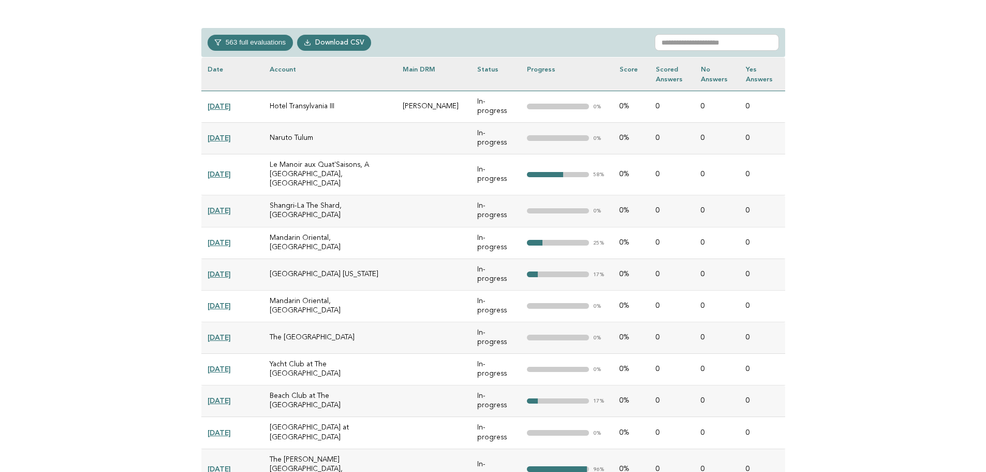
scroll to position [414, 0]
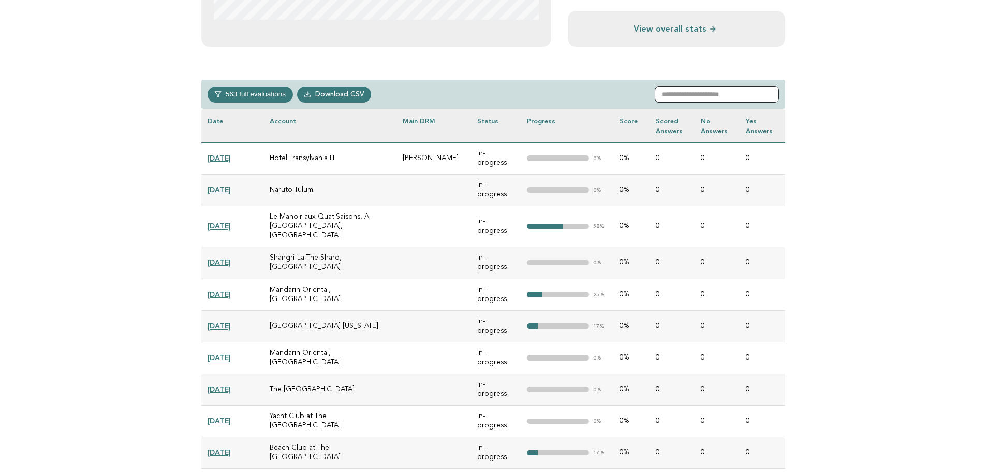
click at [683, 98] on input "text" at bounding box center [717, 94] width 124 height 17
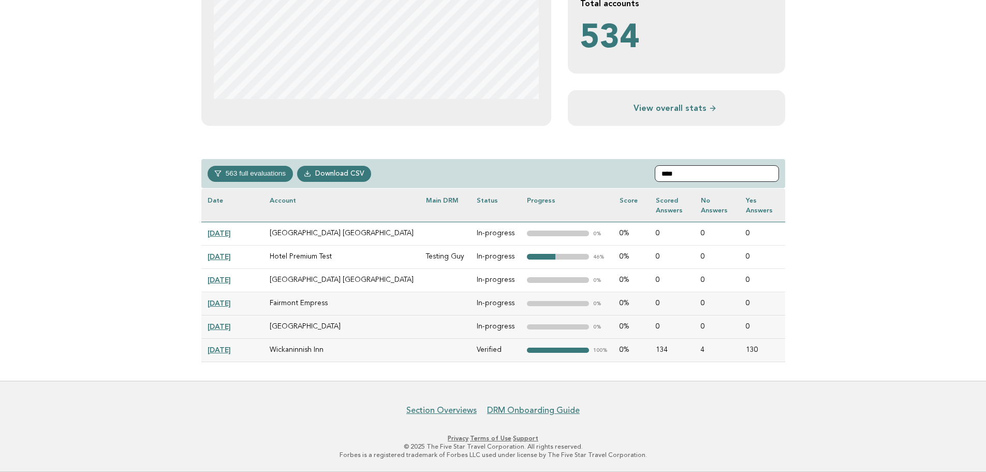
scroll to position [240, 0]
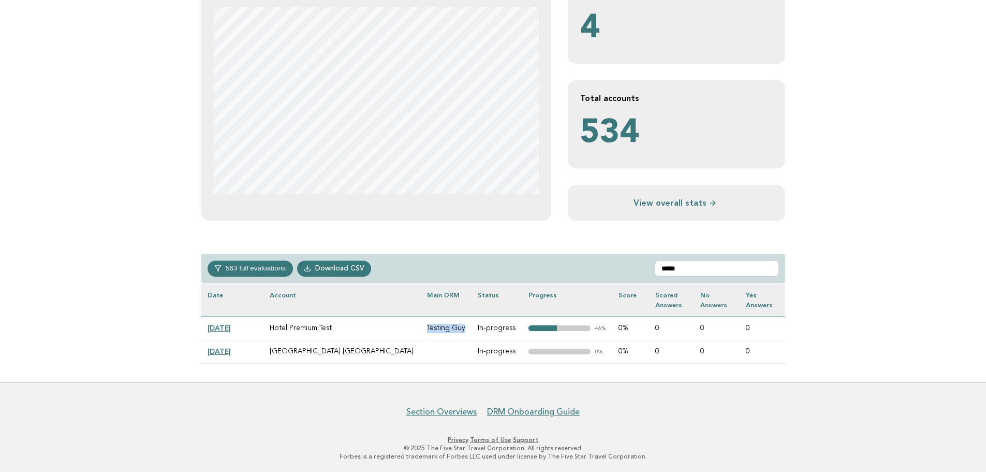
drag, startPoint x: 407, startPoint y: 328, endPoint x: 447, endPoint y: 327, distance: 39.9
click at [447, 327] on td "Testing Guy" at bounding box center [446, 327] width 51 height 23
copy td "Testing Guy"
click at [673, 266] on input "*****" at bounding box center [717, 268] width 124 height 17
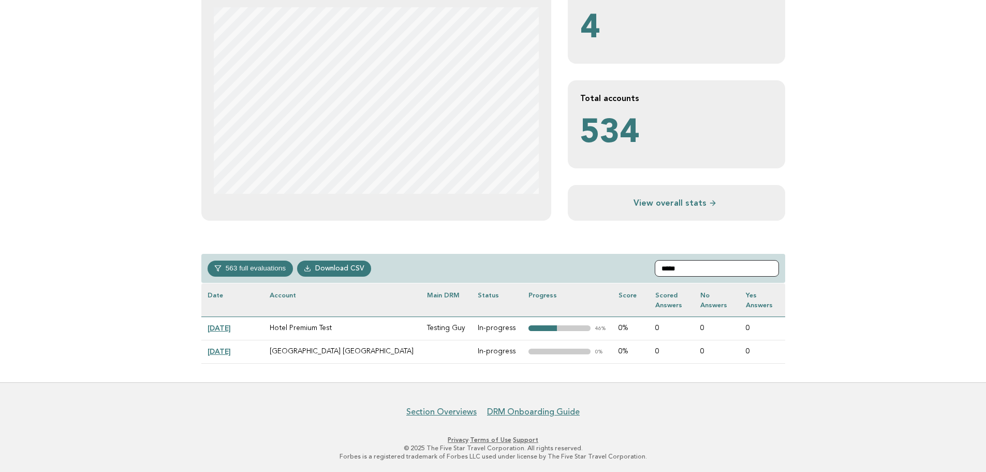
paste input "******"
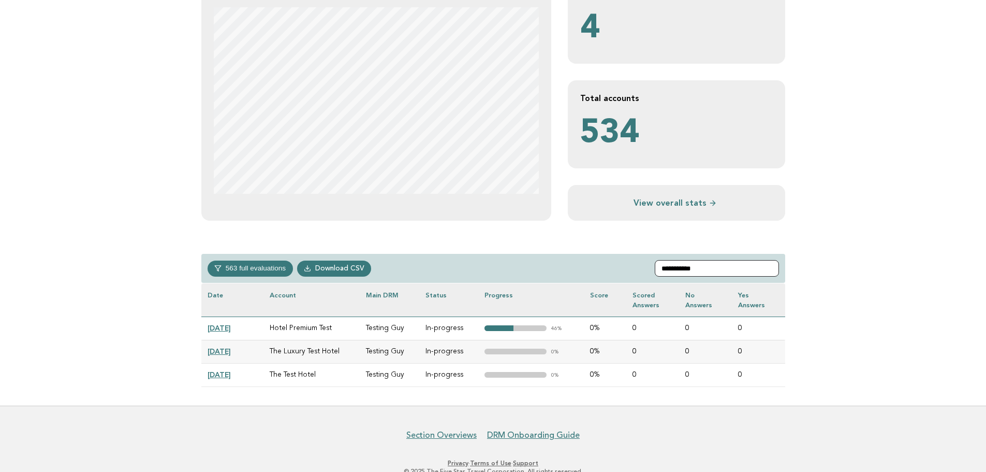
click at [694, 264] on input "**********" at bounding box center [717, 268] width 124 height 17
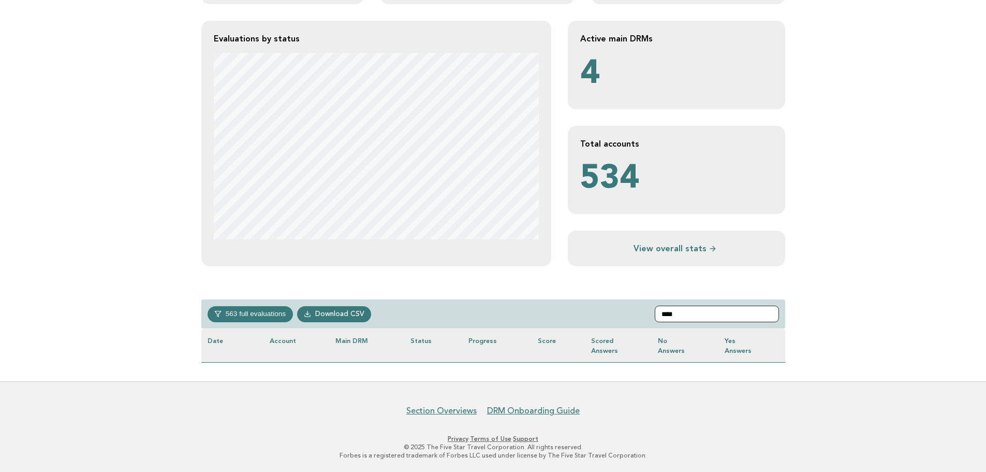
scroll to position [217, 0]
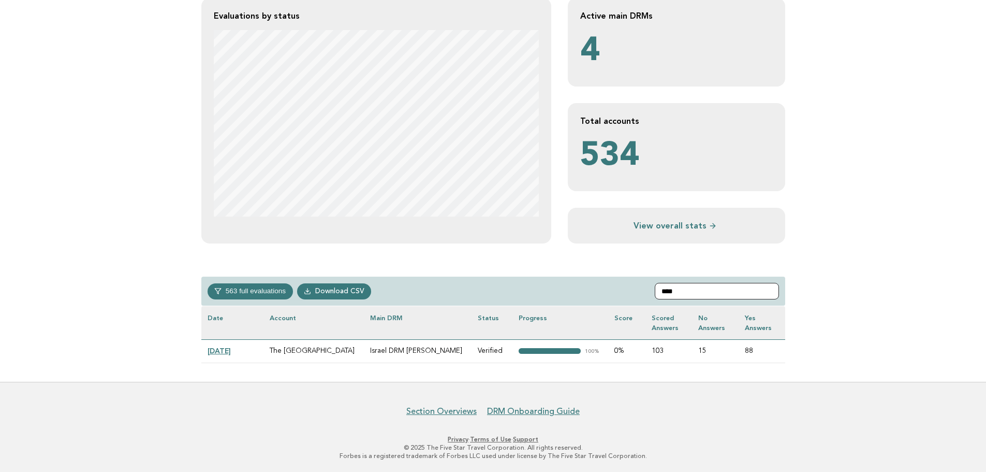
type input "****"
click at [231, 349] on link "[DATE]" at bounding box center [219, 350] width 23 height 8
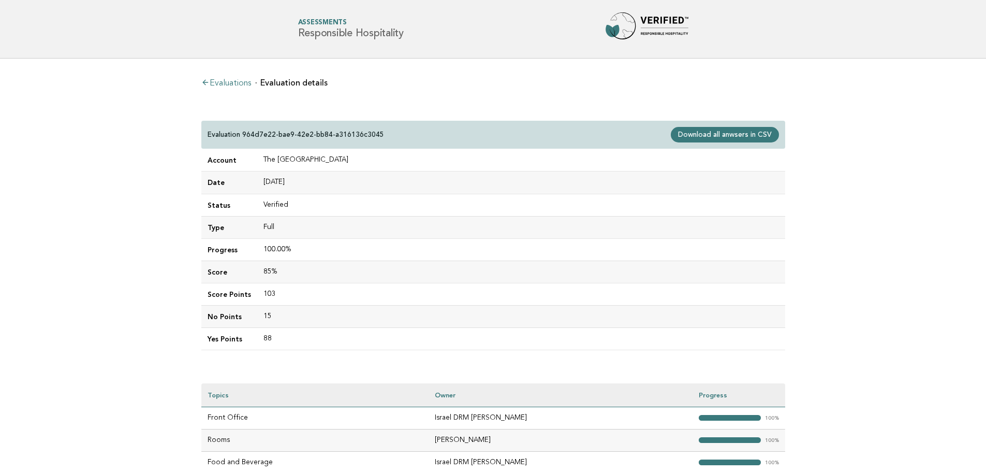
scroll to position [200, 0]
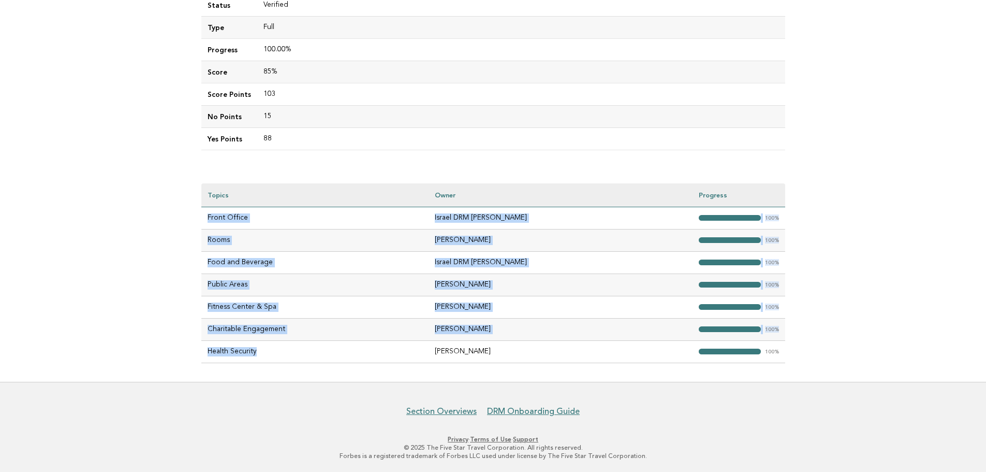
drag, startPoint x: 206, startPoint y: 217, endPoint x: 291, endPoint y: 338, distance: 147.1
click at [282, 349] on tbody "Front Office Israel DRM Ramirez "> 100% Rooms Israel Ramirez "> 100% Food and B…" at bounding box center [493, 285] width 584 height 156
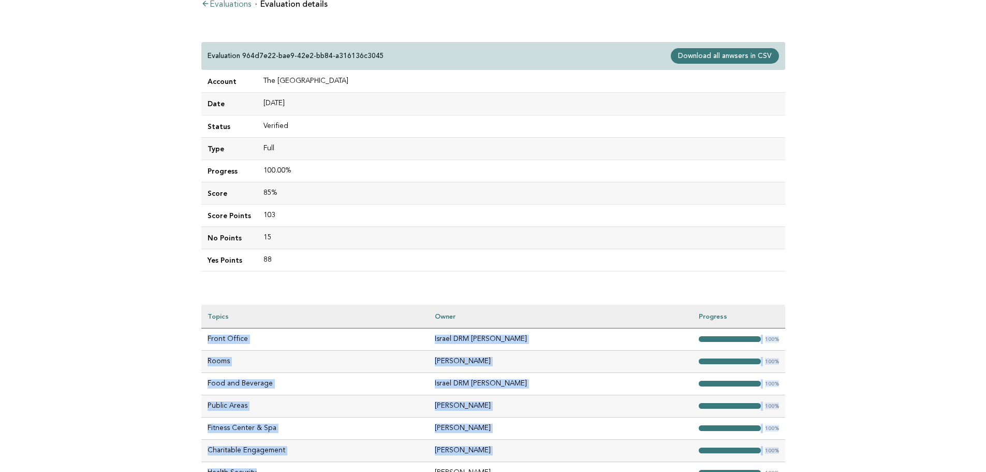
scroll to position [0, 0]
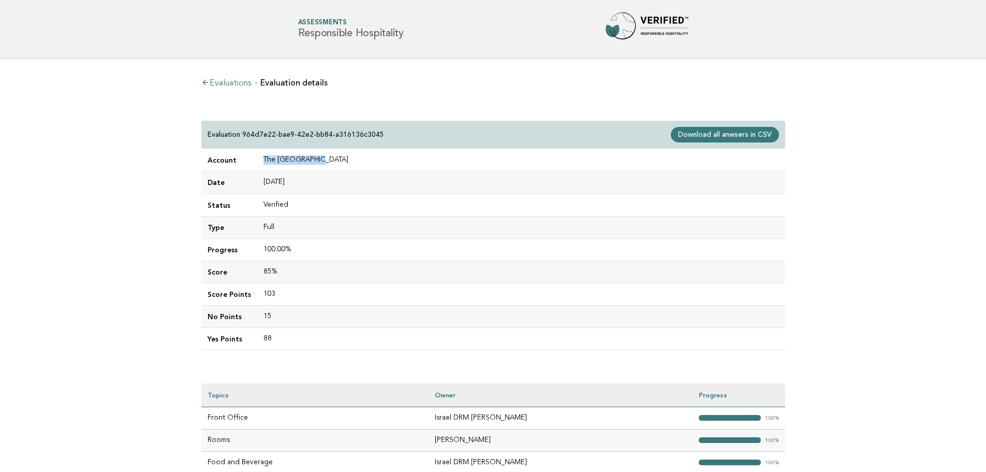
drag, startPoint x: 262, startPoint y: 158, endPoint x: 346, endPoint y: 159, distance: 83.4
click at [346, 159] on td "The Hotel Nueve" at bounding box center [521, 160] width 528 height 22
click at [268, 156] on td "The [GEOGRAPHIC_DATA]" at bounding box center [521, 160] width 528 height 22
click at [268, 156] on td "The Hotel Nueve" at bounding box center [521, 160] width 528 height 22
click at [234, 81] on link "Evaluations" at bounding box center [226, 83] width 50 height 8
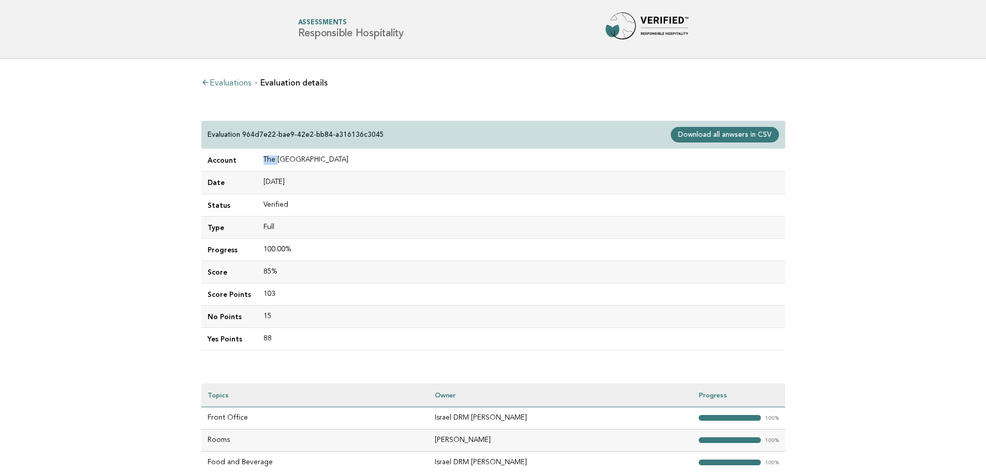
scroll to position [64, 0]
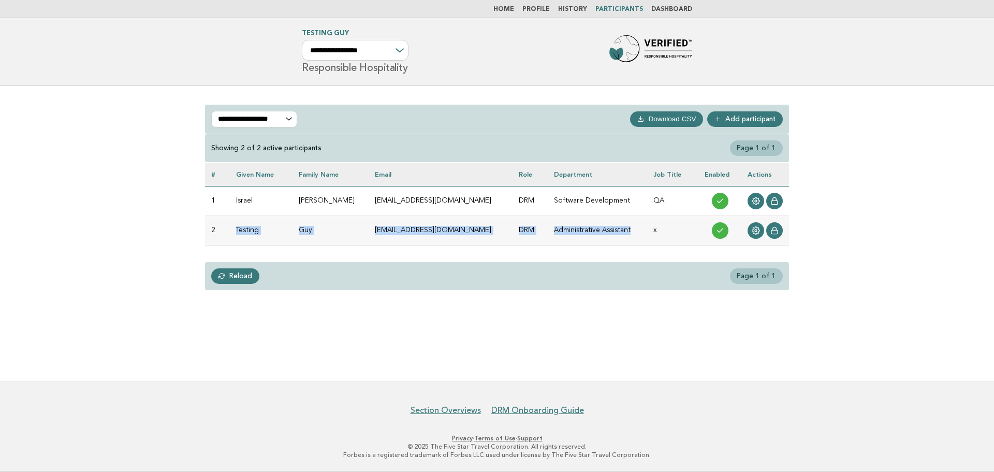
drag, startPoint x: 237, startPoint y: 228, endPoint x: 637, endPoint y: 231, distance: 399.7
click at [637, 231] on tr "2 Testing Guy tester_guy_02@yopmail.com DRM Administrative Assistant x" at bounding box center [497, 230] width 584 height 30
click at [513, 230] on td "DRM" at bounding box center [530, 230] width 35 height 30
drag, startPoint x: 538, startPoint y: 231, endPoint x: 695, endPoint y: 230, distance: 156.9
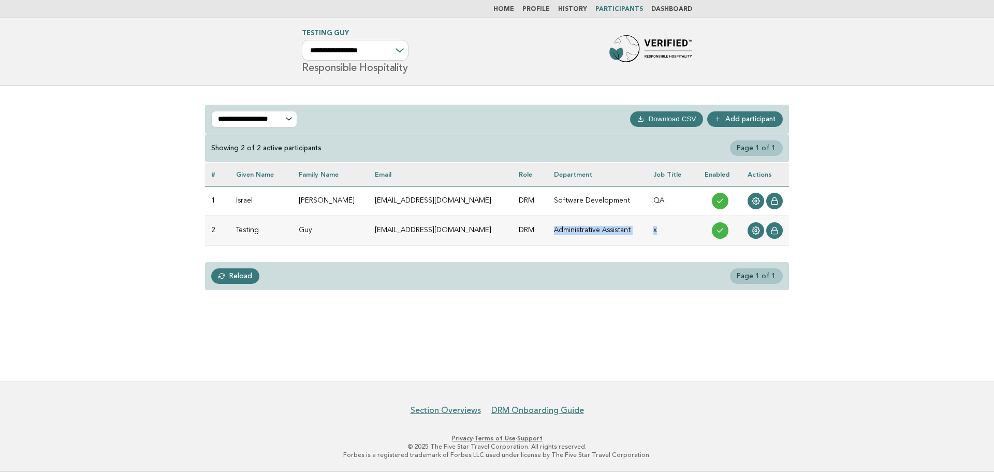
click at [695, 230] on tr "2 Testing Guy tester_guy_02@yopmail.com DRM Administrative Assistant x" at bounding box center [497, 230] width 584 height 30
click at [698, 230] on td at bounding box center [719, 230] width 43 height 30
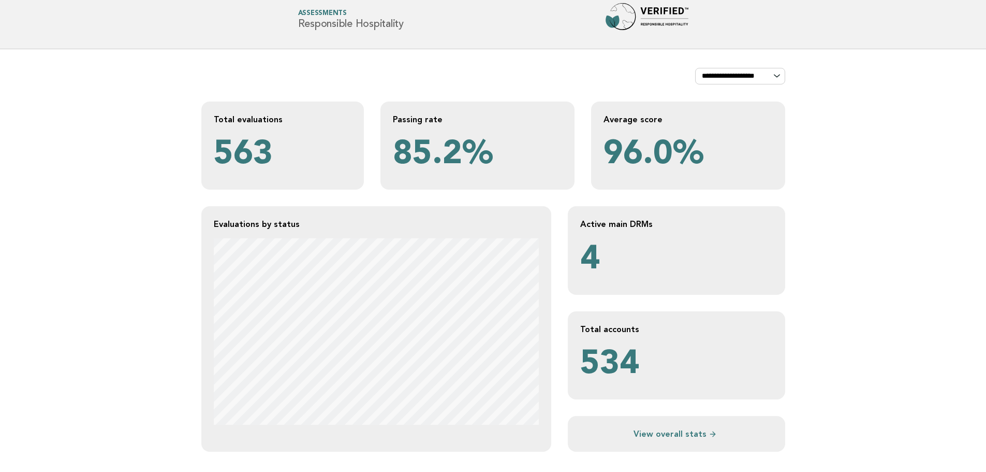
scroll to position [311, 0]
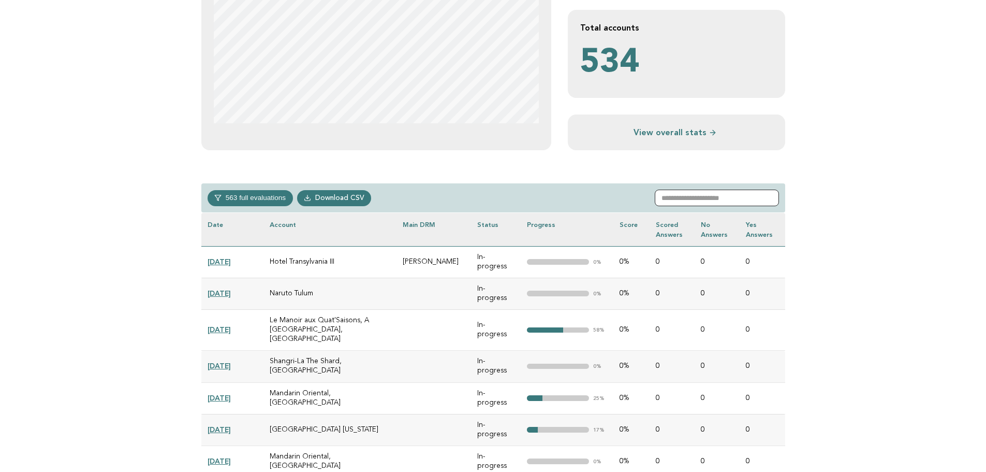
click at [717, 195] on input "text" at bounding box center [717, 197] width 124 height 17
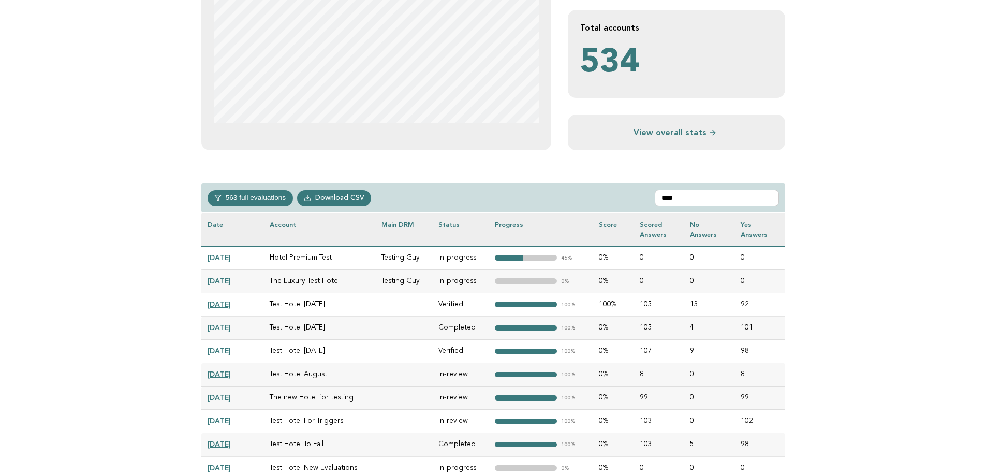
click at [413, 255] on td "Testing Guy" at bounding box center [403, 257] width 57 height 23
copy td "Guy"
click at [706, 201] on input "****" at bounding box center [717, 197] width 124 height 17
paste input "***"
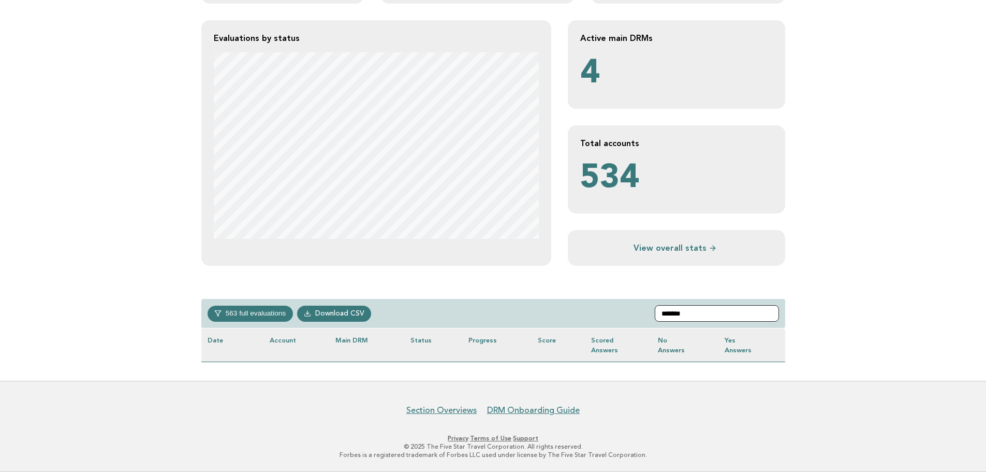
scroll to position [195, 0]
click at [681, 312] on input "*******" at bounding box center [717, 313] width 124 height 17
click at [815, 280] on main "**********" at bounding box center [493, 122] width 986 height 517
click at [723, 319] on input "********" at bounding box center [717, 313] width 124 height 17
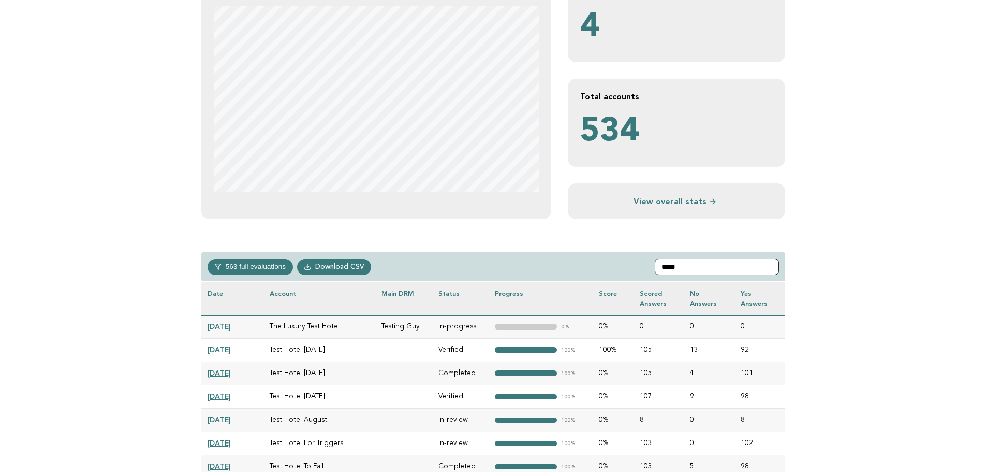
scroll to position [298, 0]
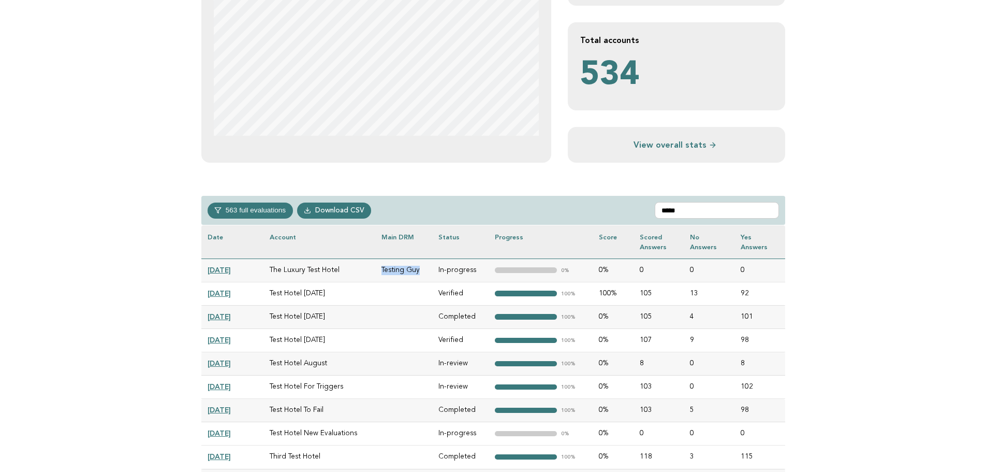
drag, startPoint x: 380, startPoint y: 268, endPoint x: 423, endPoint y: 268, distance: 43.0
click at [423, 268] on td "Testing Guy" at bounding box center [403, 269] width 57 height 23
copy td "Testing Guy"
click at [684, 211] on input "****" at bounding box center [717, 210] width 124 height 17
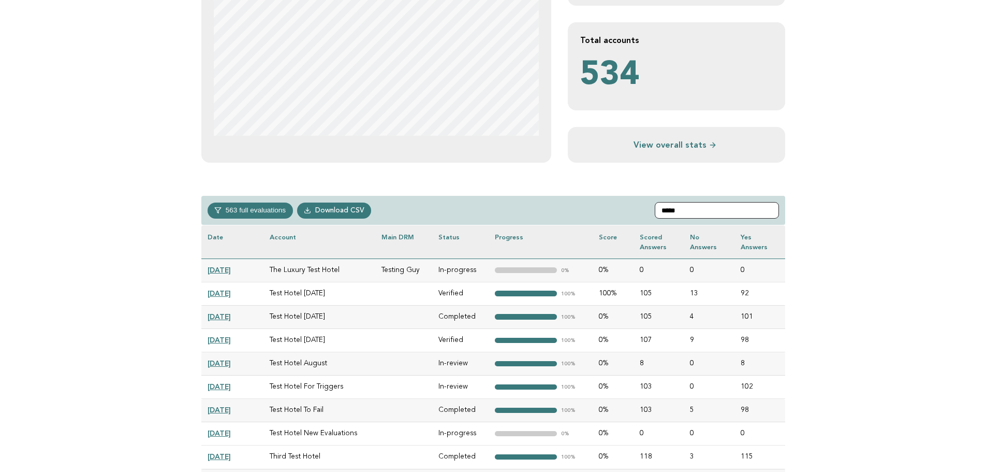
click at [684, 211] on input "****" at bounding box center [717, 210] width 124 height 17
paste input "*******"
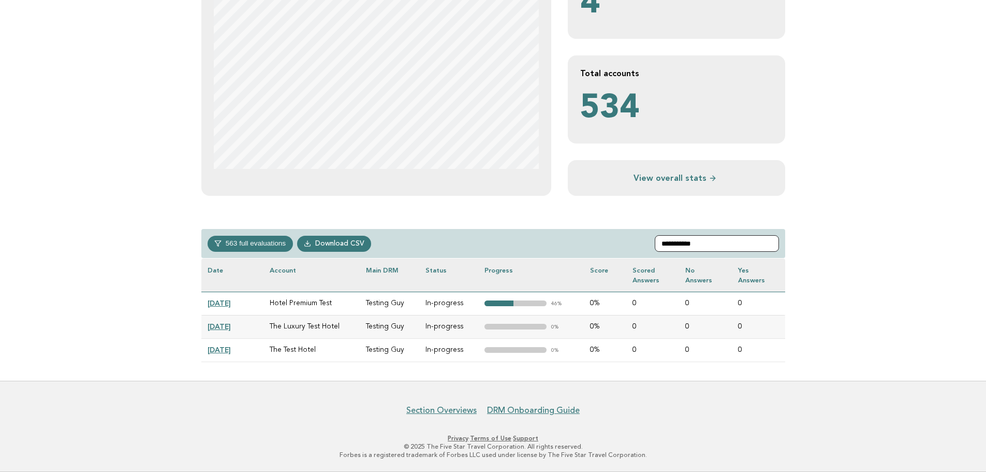
scroll to position [263, 0]
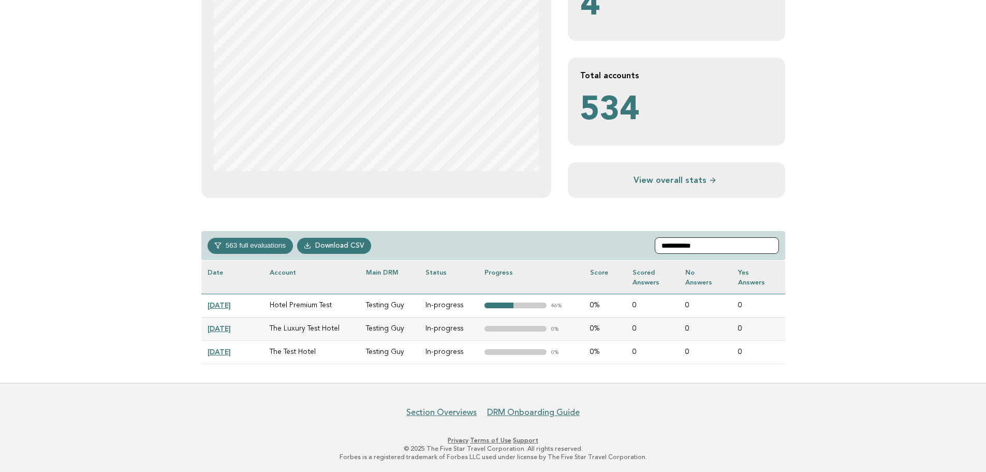
type input "**********"
drag, startPoint x: 276, startPoint y: 326, endPoint x: 335, endPoint y: 326, distance: 59.0
click at [335, 326] on td "The Luxury Test Hotel" at bounding box center [312, 328] width 97 height 23
click at [680, 246] on input "**********" at bounding box center [717, 245] width 124 height 17
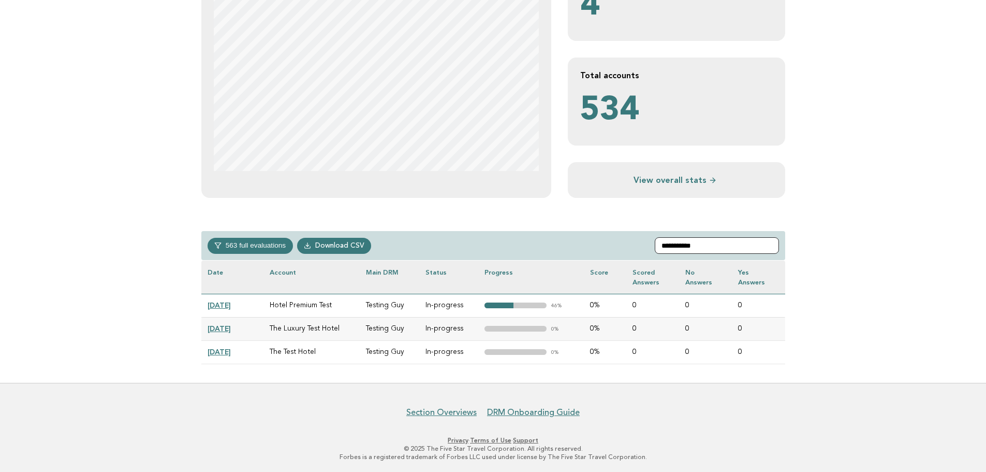
click at [680, 246] on input "**********" at bounding box center [717, 245] width 124 height 17
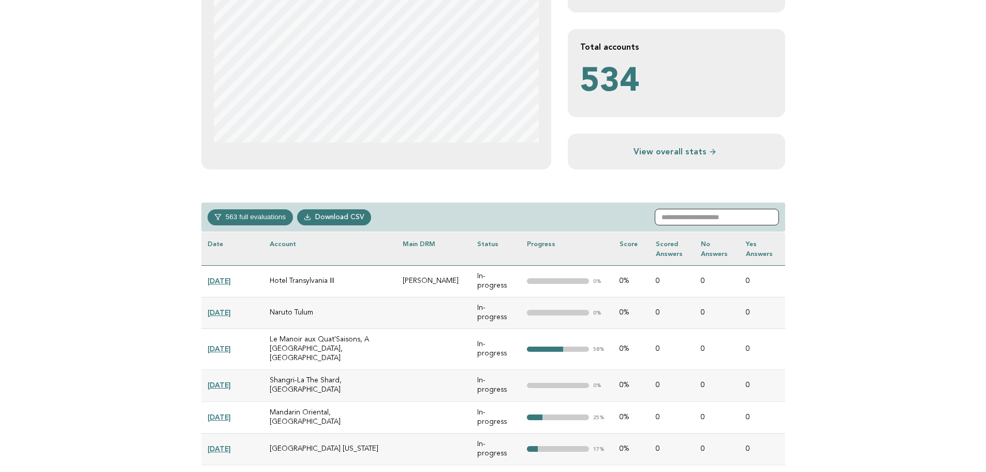
scroll to position [315, 0]
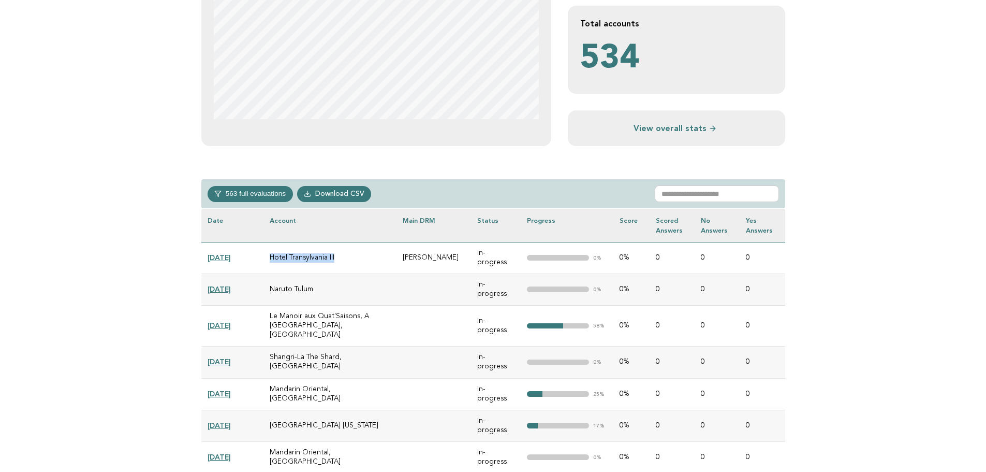
drag, startPoint x: 269, startPoint y: 254, endPoint x: 334, endPoint y: 253, distance: 65.8
click at [334, 253] on td "Hotel Transylvania III" at bounding box center [331, 258] width 134 height 32
click at [334, 252] on td "Hotel Transylvania III" at bounding box center [331, 258] width 134 height 32
drag, startPoint x: 268, startPoint y: 252, endPoint x: 362, endPoint y: 254, distance: 94.2
click at [362, 254] on td "Hotel Transylvania III" at bounding box center [331, 258] width 134 height 32
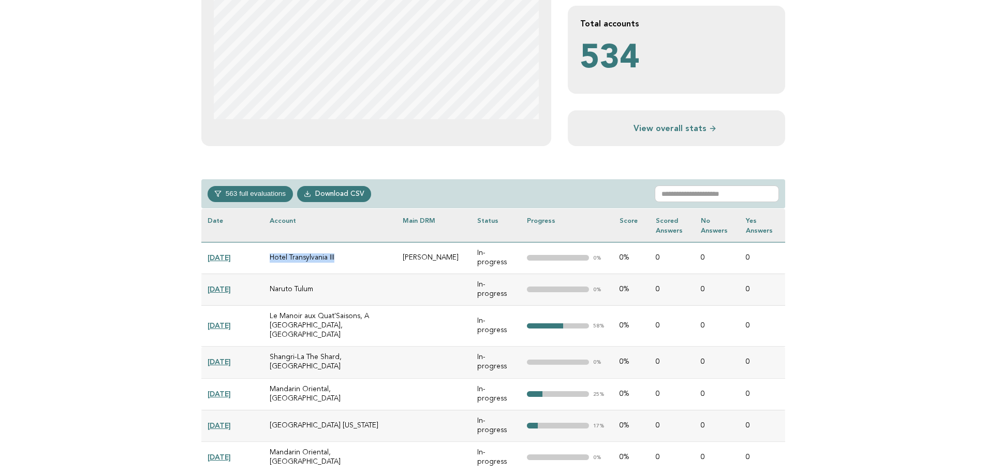
click at [274, 260] on td "Hotel Transylvania III" at bounding box center [331, 258] width 134 height 32
drag, startPoint x: 269, startPoint y: 255, endPoint x: 361, endPoint y: 256, distance: 92.7
click at [361, 256] on td "Hotel Transylvania III" at bounding box center [331, 258] width 134 height 32
drag, startPoint x: 269, startPoint y: 276, endPoint x: 329, endPoint y: 276, distance: 60.1
click at [329, 276] on td "Naruto Tulum" at bounding box center [331, 289] width 134 height 32
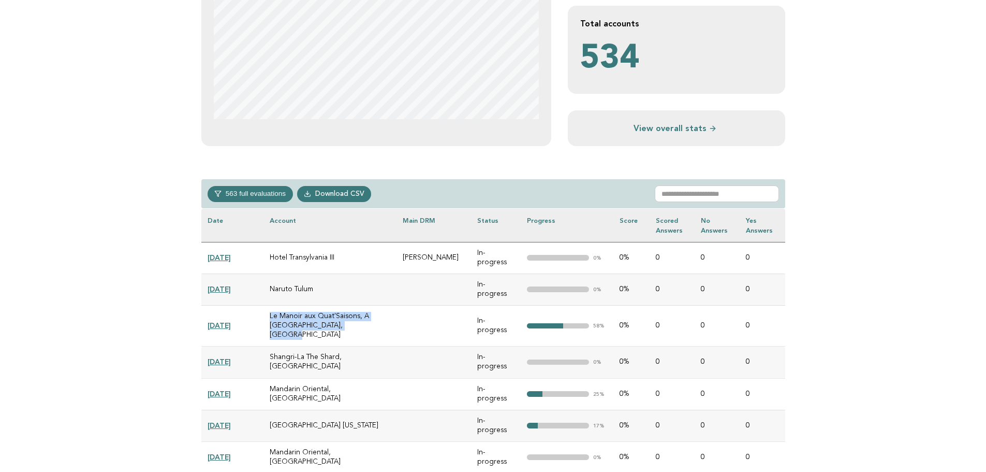
drag, startPoint x: 268, startPoint y: 298, endPoint x: 353, endPoint y: 308, distance: 85.9
click at [353, 308] on td "Le Manoir aux Quat'Saisons, A [GEOGRAPHIC_DATA], [GEOGRAPHIC_DATA]" at bounding box center [331, 325] width 134 height 41
click at [353, 308] on td "Le Manoir aux Quat'Saisons, A Belmond Hotel, Oxfordshire" at bounding box center [331, 325] width 134 height 41
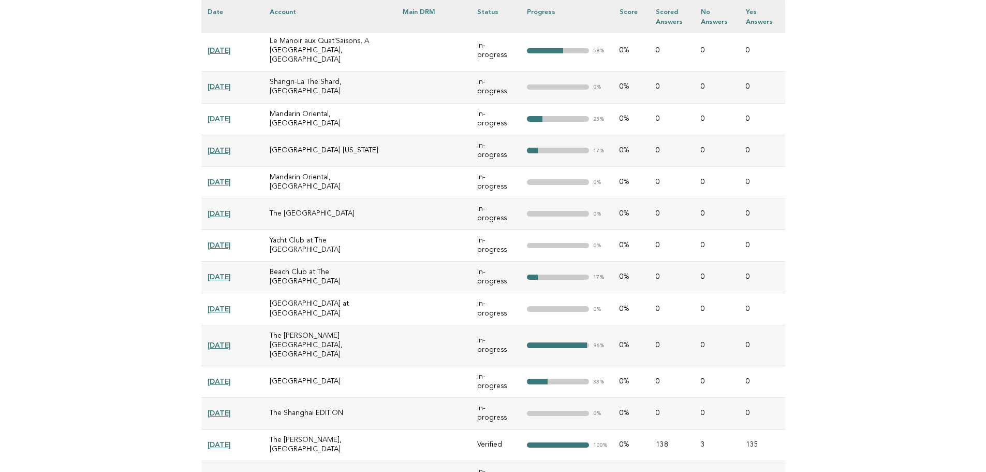
scroll to position [418, 0]
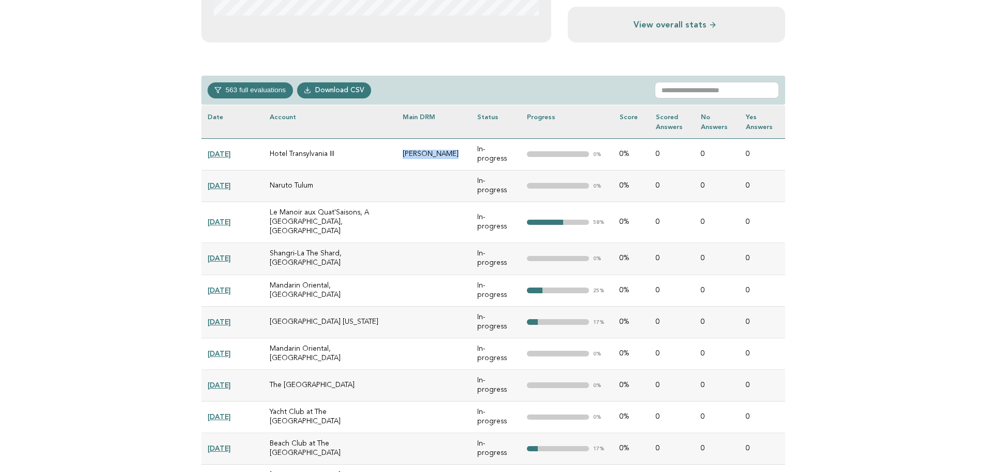
drag, startPoint x: 409, startPoint y: 151, endPoint x: 456, endPoint y: 150, distance: 47.6
click at [456, 150] on td "Daniel Flores" at bounding box center [434, 154] width 75 height 32
drag, startPoint x: 574, startPoint y: 150, endPoint x: 782, endPoint y: 152, distance: 207.6
click at [782, 152] on tr "2025-08-01 Hotel Transylvania III Daniel Flores In-progress "> 0% 0% 0 0 0" at bounding box center [493, 154] width 584 height 32
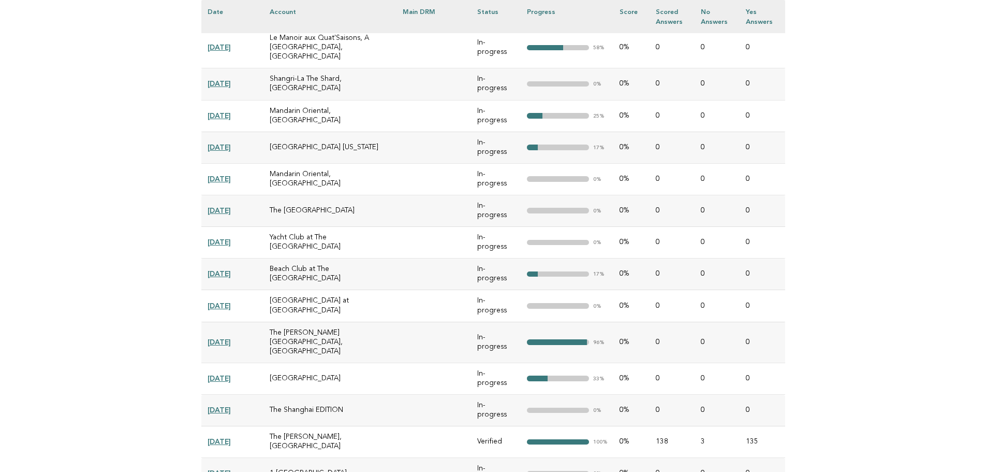
scroll to position [677, 0]
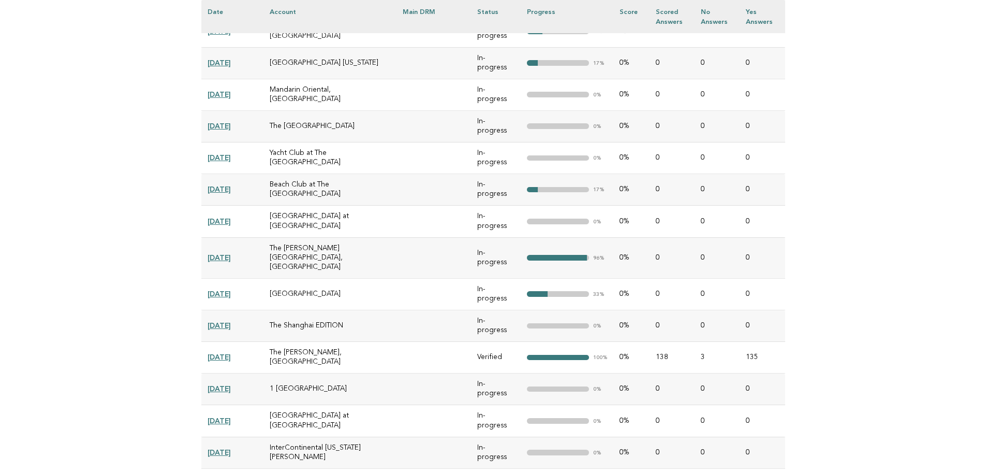
click at [231, 353] on link "[DATE]" at bounding box center [219, 357] width 23 height 8
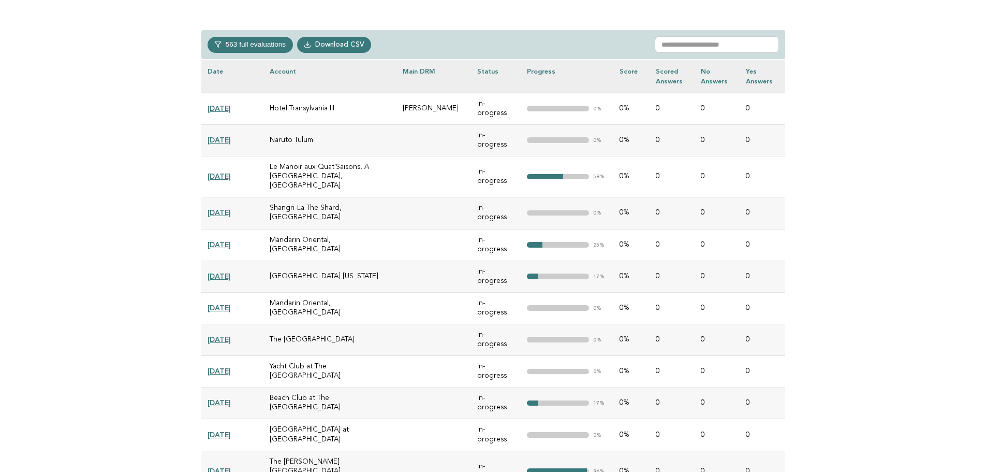
scroll to position [464, 0]
drag, startPoint x: 412, startPoint y: 121, endPoint x: 463, endPoint y: 126, distance: 51.5
click at [463, 126] on td at bounding box center [434, 140] width 75 height 32
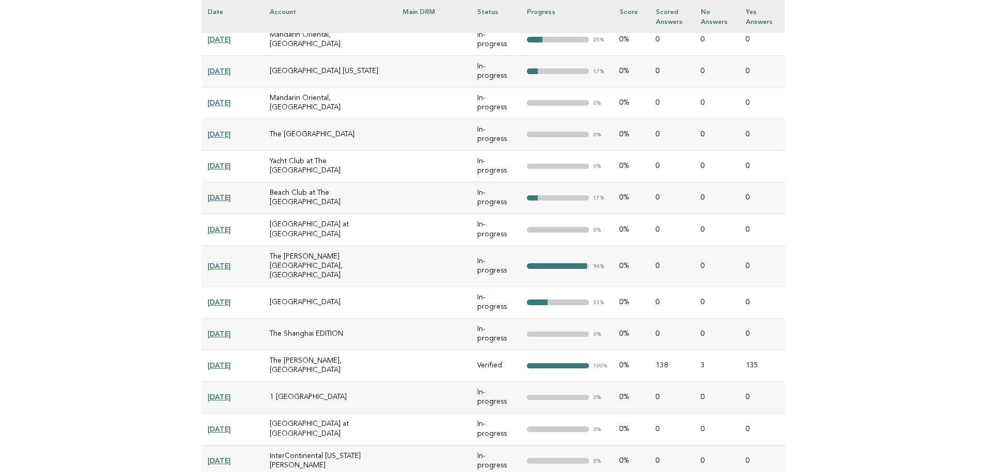
scroll to position [671, 0]
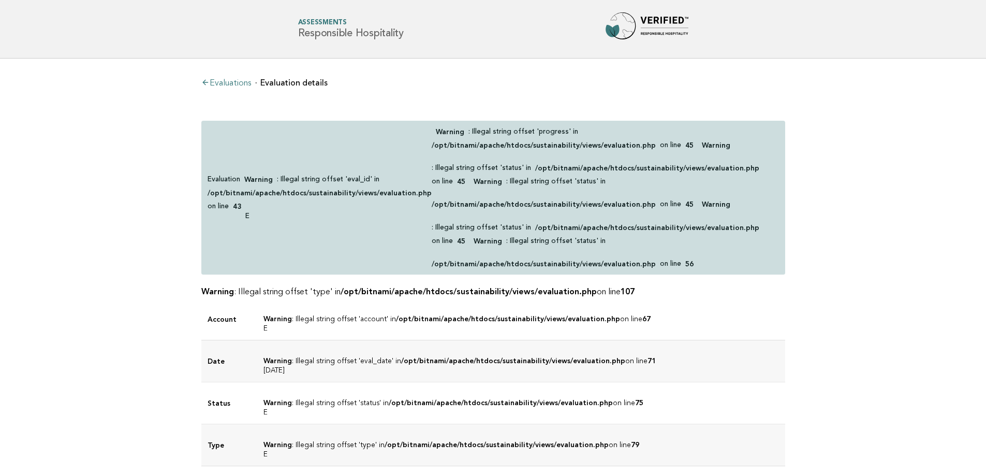
click at [497, 191] on p "Warning : Illegal string offset 'progress' in /opt/bitnami/apache/htdocs/sustai…" at bounding box center [605, 197] width 347 height 141
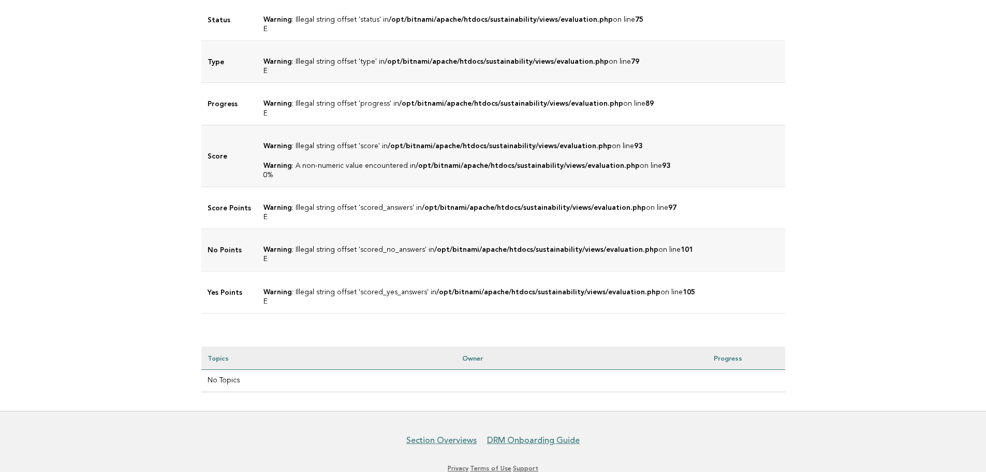
scroll to position [393, 0]
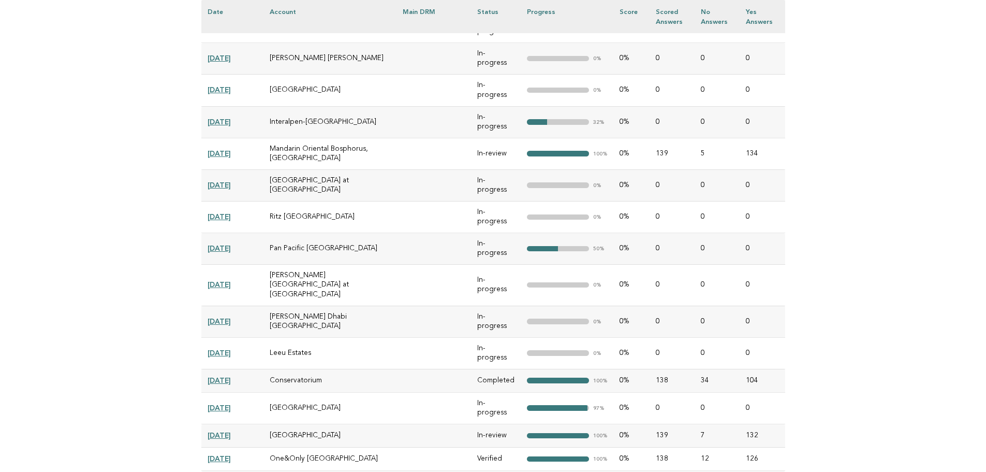
scroll to position [1122, 0]
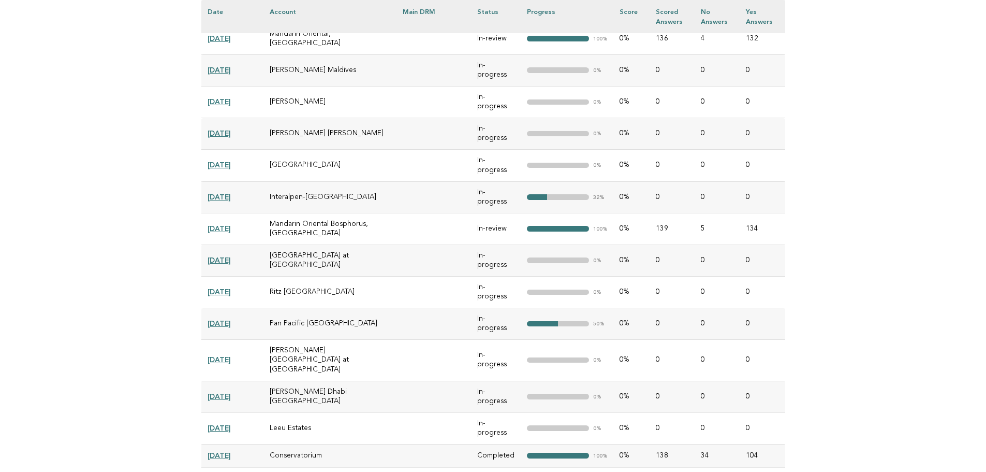
click at [231, 451] on link "2025-03-06" at bounding box center [219, 455] width 23 height 8
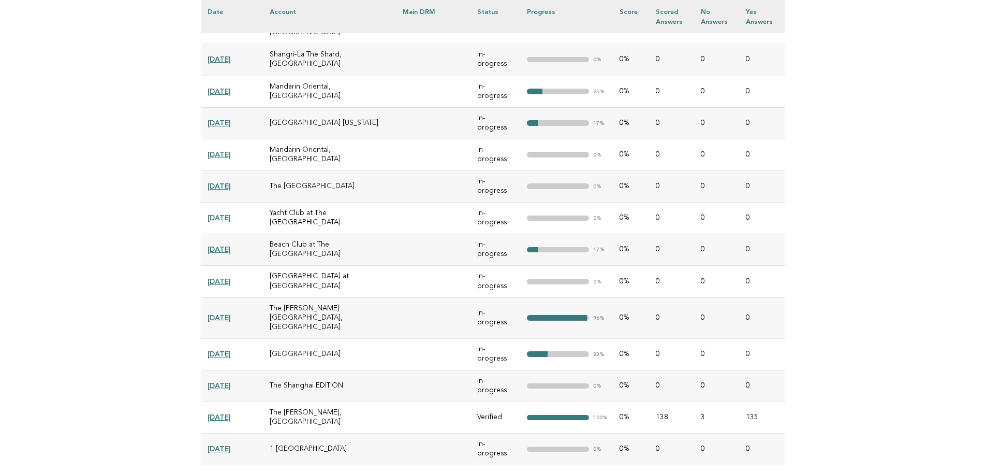
scroll to position [272, 0]
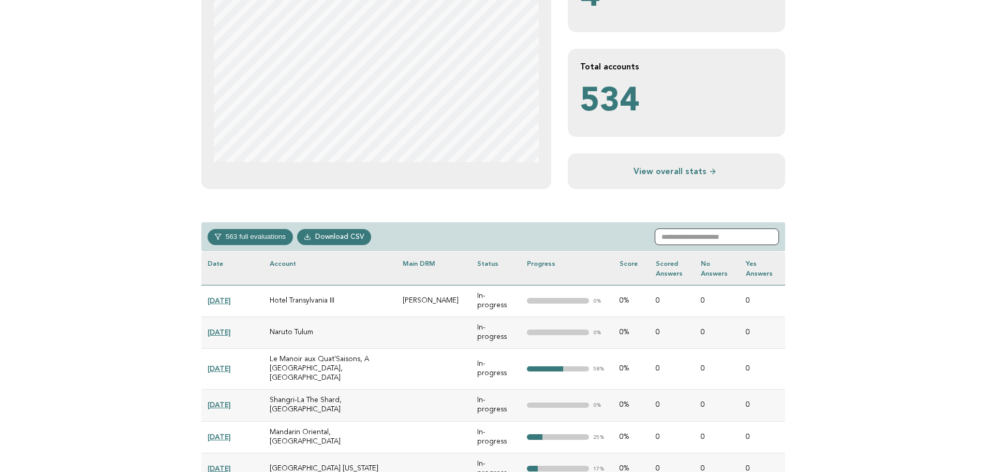
click at [702, 241] on input "text" at bounding box center [717, 236] width 124 height 17
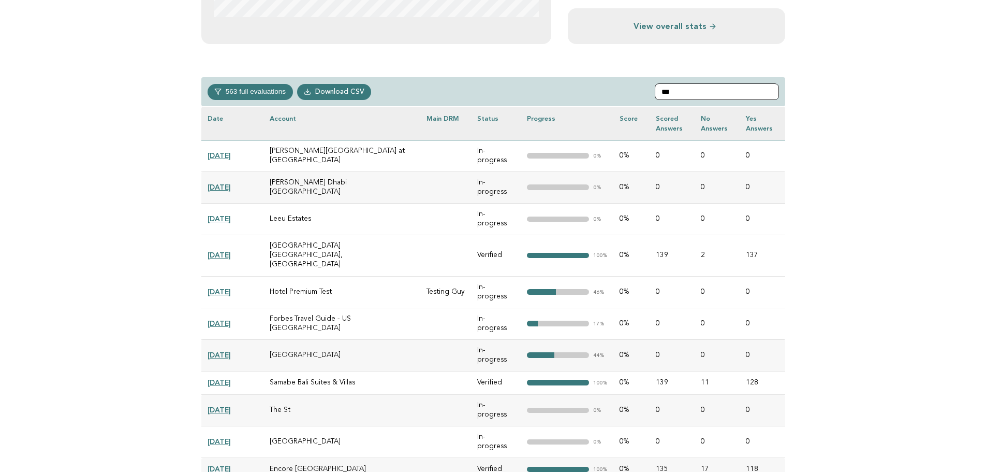
scroll to position [427, 0]
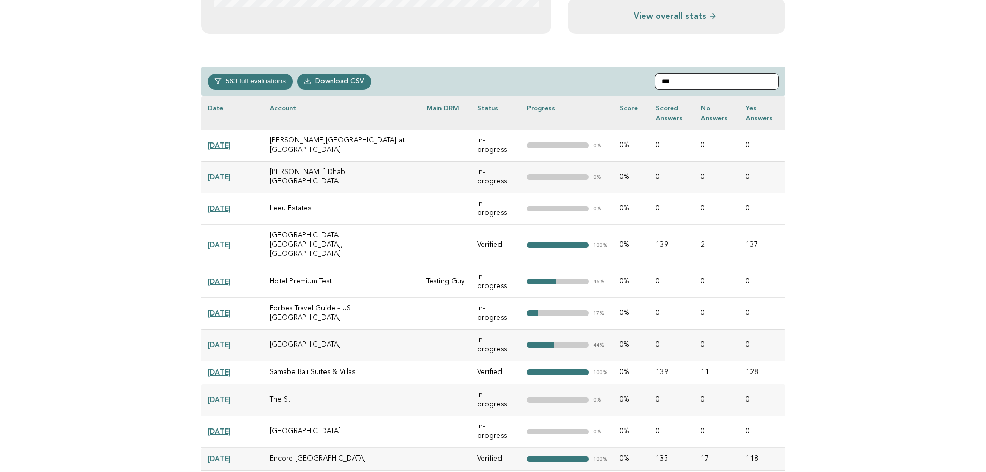
type input "***"
click at [237, 266] on td "[DATE]" at bounding box center [232, 282] width 62 height 32
click at [231, 277] on link "[DATE]" at bounding box center [219, 281] width 23 height 8
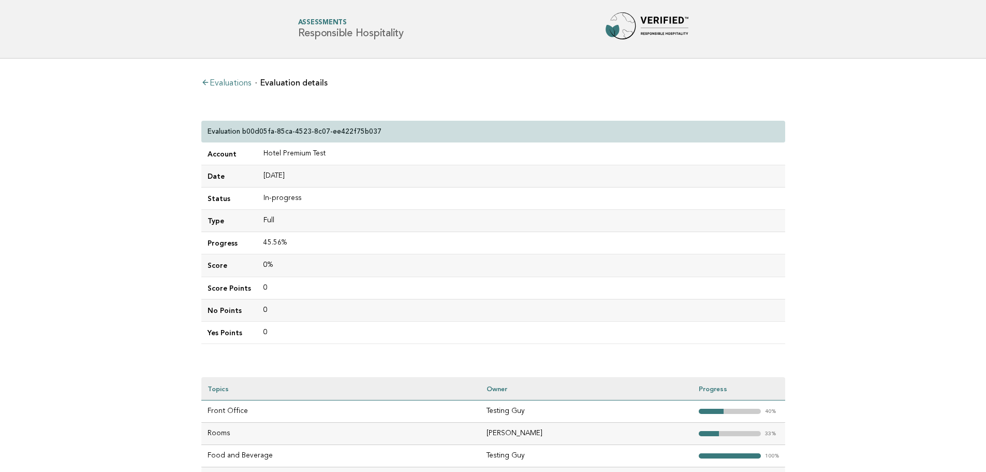
click at [232, 118] on div "Evaluations Evaluation details Evaluation b00d05fa-85ca-4523-8c07-ee422f75b037 …" at bounding box center [493, 306] width 601 height 494
drag, startPoint x: 212, startPoint y: 129, endPoint x: 392, endPoint y: 131, distance: 180.2
click at [392, 131] on div "Evaluation b00d05fa-85ca-4523-8c07-ee422f75b037" at bounding box center [493, 132] width 584 height 22
click at [225, 85] on link "Evaluations" at bounding box center [226, 83] width 50 height 8
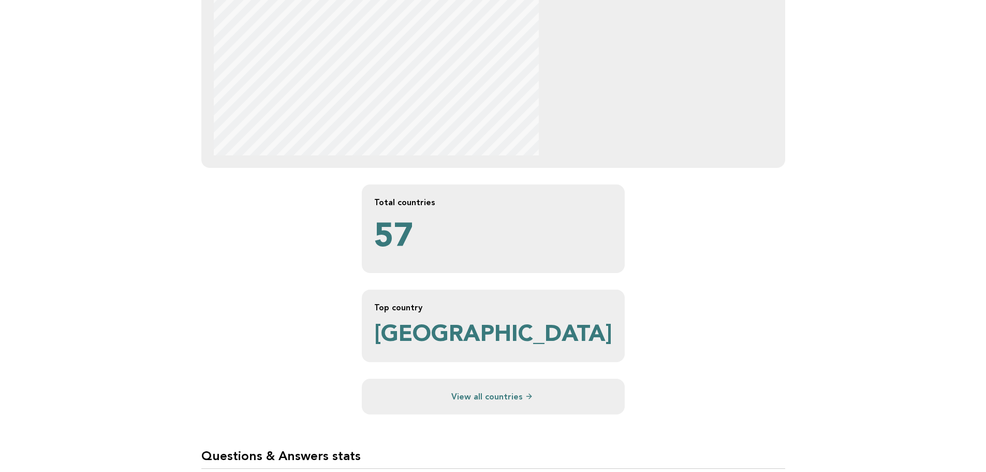
scroll to position [810, 0]
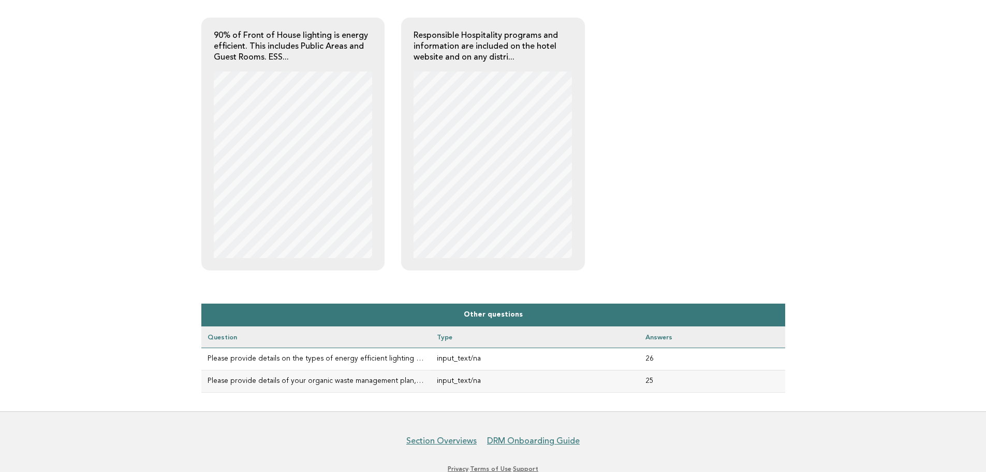
scroll to position [221, 0]
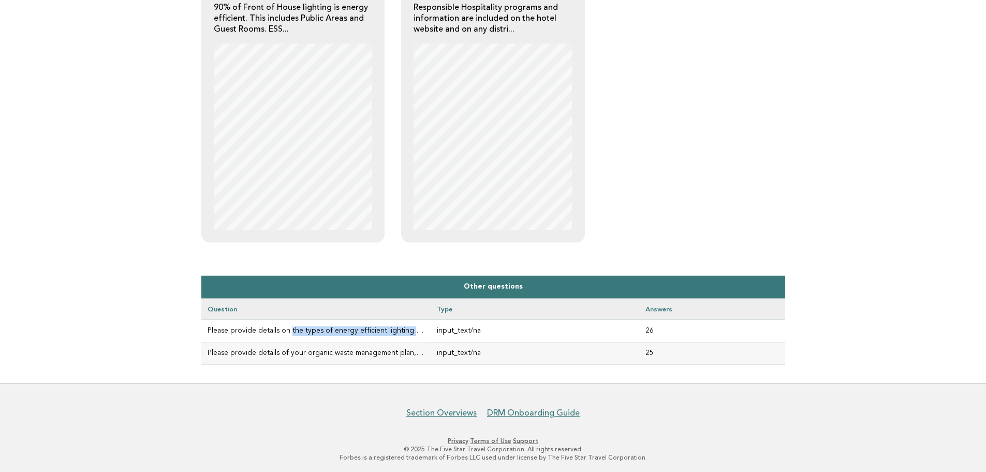
drag, startPoint x: 235, startPoint y: 329, endPoint x: 435, endPoint y: 337, distance: 200.0
click at [432, 338] on tr "Please provide details on the types of energy efficient lighting in use. input_…" at bounding box center [493, 330] width 584 height 22
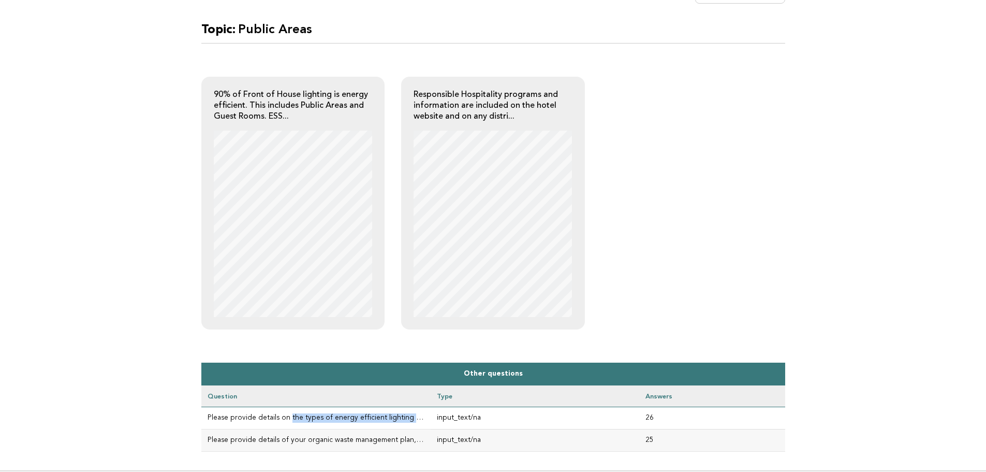
scroll to position [0, 0]
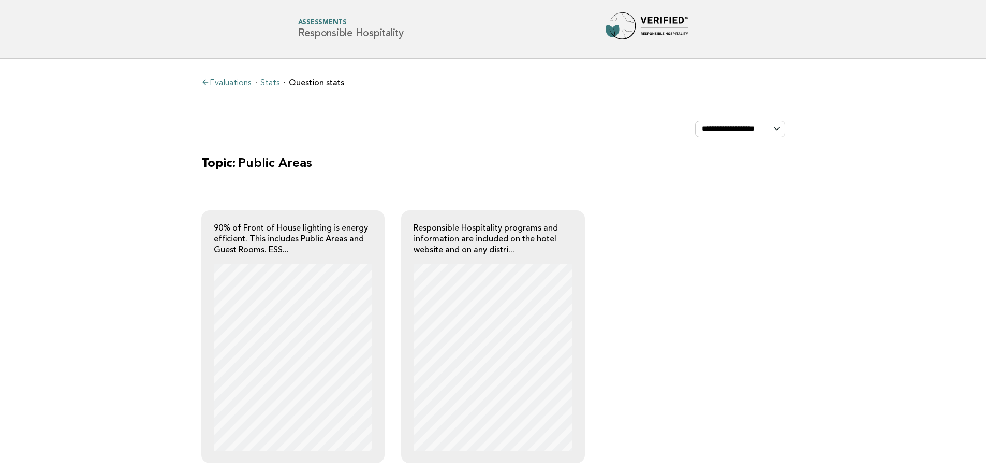
click at [224, 79] on link "Evaluations" at bounding box center [226, 83] width 50 height 8
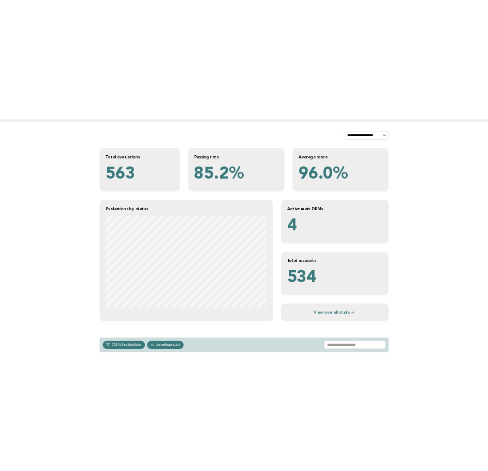
scroll to position [362, 0]
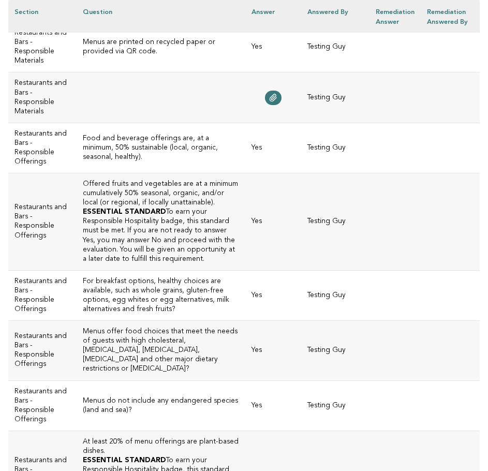
scroll to position [1530, 0]
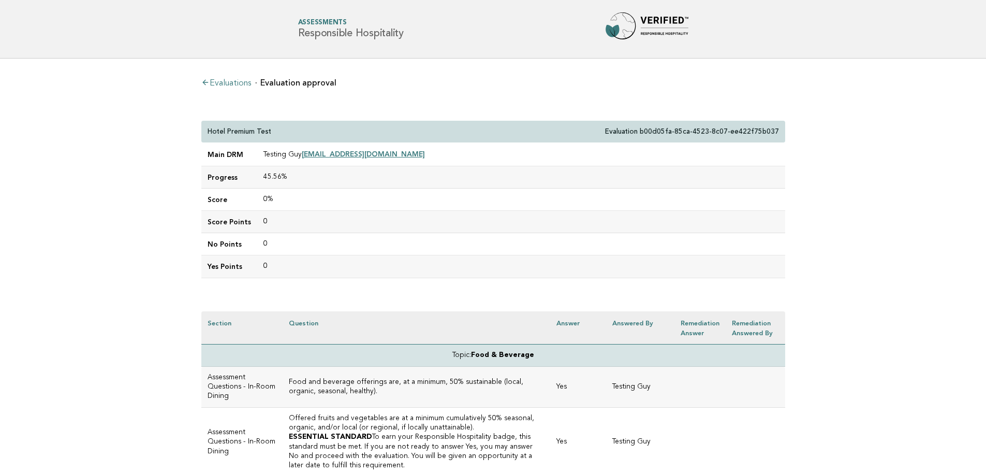
drag, startPoint x: 616, startPoint y: 126, endPoint x: 770, endPoint y: 128, distance: 154.3
click at [488, 128] on div "Hotel Premium Test Evaluation b00d05fa-85ca-4523-8c07-ee422f75b037" at bounding box center [493, 132] width 584 height 22
click at [488, 128] on p "Evaluation b00d05fa-85ca-4523-8c07-ee422f75b037" at bounding box center [692, 131] width 174 height 9
drag, startPoint x: 271, startPoint y: 81, endPoint x: 324, endPoint y: 81, distance: 52.8
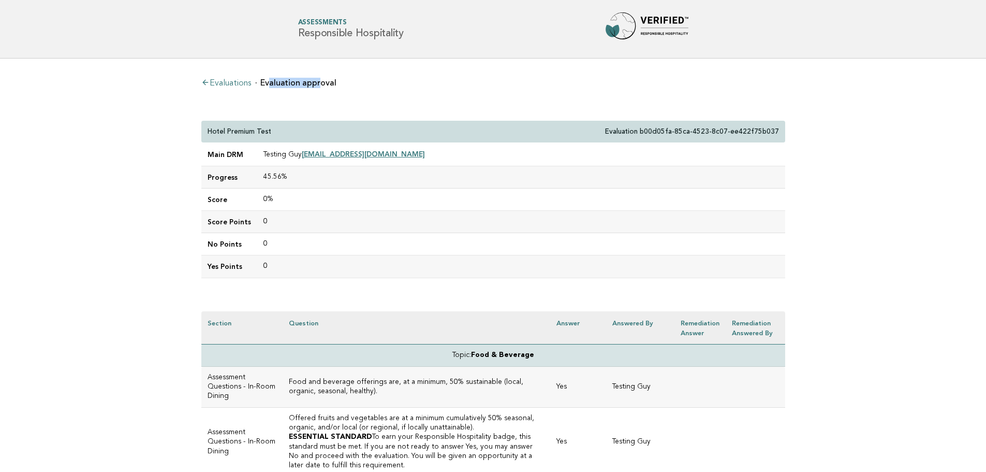
click at [324, 81] on li "Evaluation approval" at bounding box center [295, 83] width 81 height 8
drag, startPoint x: 615, startPoint y: 129, endPoint x: 785, endPoint y: 129, distance: 170.9
click at [488, 129] on div "Hotel Premium Test Evaluation b00d05fa-85ca-4523-8c07-ee422f75b037" at bounding box center [493, 132] width 584 height 22
drag, startPoint x: 423, startPoint y: 153, endPoint x: 260, endPoint y: 153, distance: 163.1
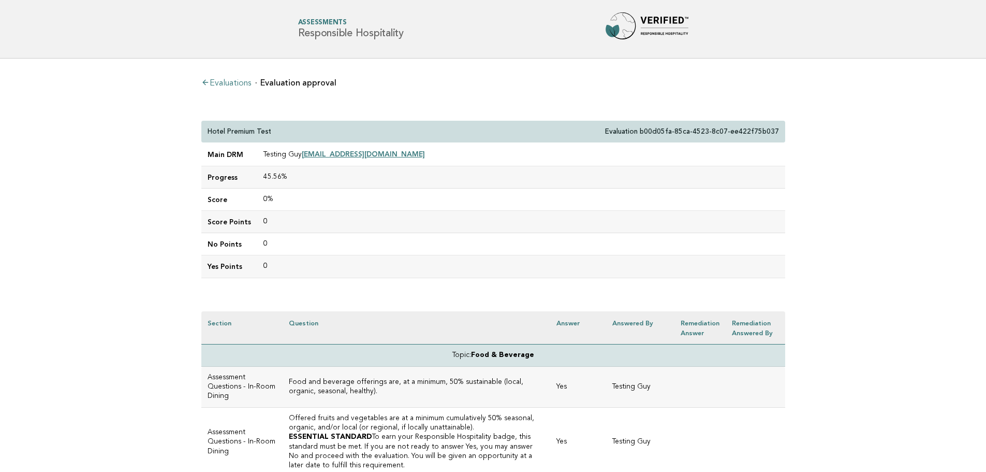
click at [260, 153] on td "Testing Guy tester_guy_02@yopmail.com" at bounding box center [521, 154] width 528 height 23
drag, startPoint x: 616, startPoint y: 129, endPoint x: 775, endPoint y: 131, distance: 159.0
click at [488, 131] on p "Evaluation b00d05fa-85ca-4523-8c07-ee422f75b037" at bounding box center [692, 131] width 174 height 9
drag, startPoint x: 614, startPoint y: 133, endPoint x: 783, endPoint y: 133, distance: 169.8
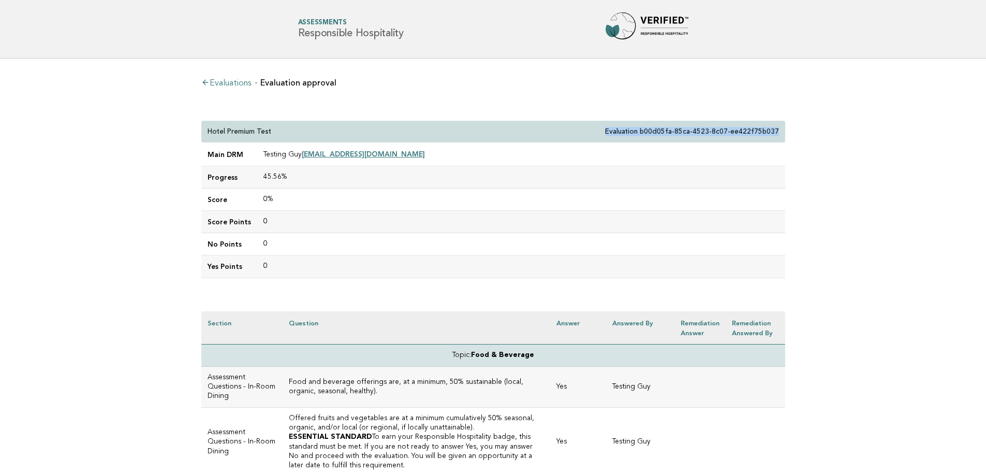
click at [488, 133] on div "Hotel Premium Test Evaluation b00d05fa-85ca-4523-8c07-ee422f75b037" at bounding box center [493, 132] width 584 height 22
drag, startPoint x: 445, startPoint y: 155, endPoint x: 265, endPoint y: 158, distance: 179.7
click at [265, 158] on td "Testing Guy tester_guy_02@yopmail.com" at bounding box center [521, 154] width 528 height 23
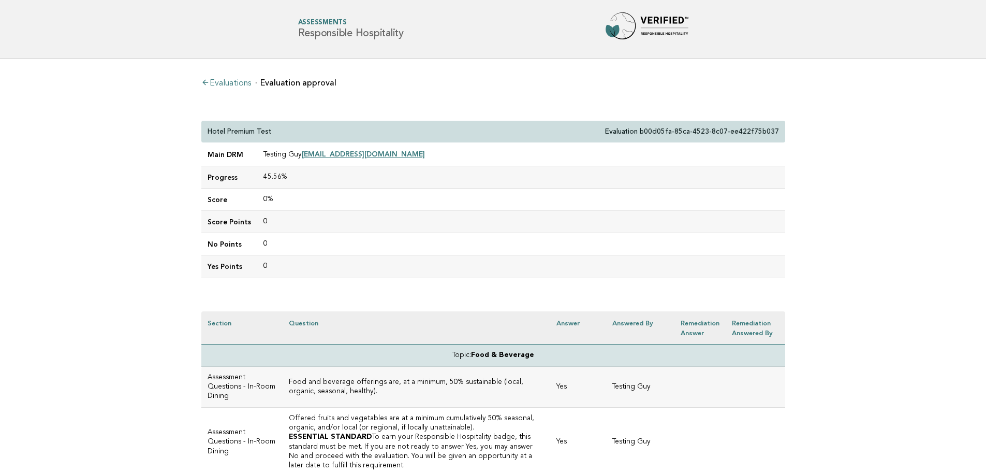
drag, startPoint x: 261, startPoint y: 155, endPoint x: 425, endPoint y: 154, distance: 163.6
click at [425, 154] on td "Testing Guy tester_guy_02@yopmail.com" at bounding box center [521, 154] width 528 height 23
drag, startPoint x: 211, startPoint y: 129, endPoint x: 295, endPoint y: 132, distance: 84.4
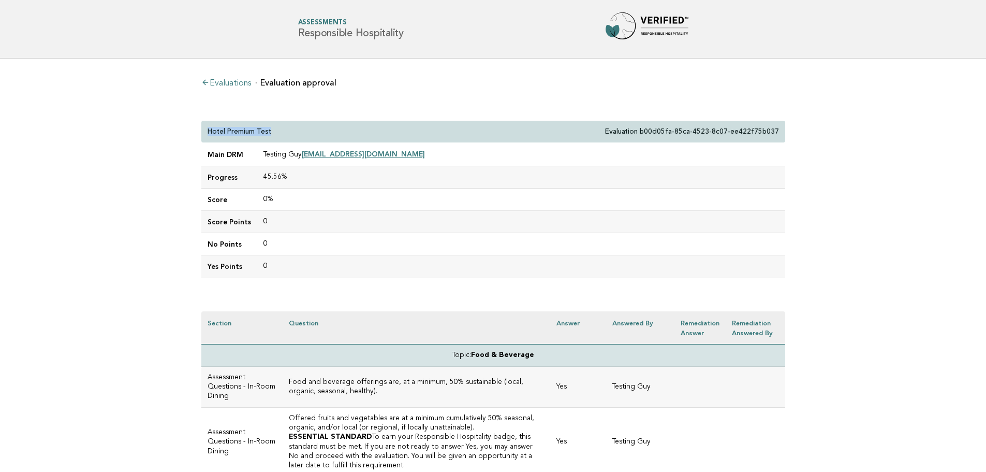
click at [295, 132] on div "Hotel Premium Test Evaluation b00d05fa-85ca-4523-8c07-ee422f75b037" at bounding box center [493, 132] width 584 height 22
drag, startPoint x: 275, startPoint y: 133, endPoint x: 210, endPoint y: 131, distance: 65.8
click at [210, 131] on div "Hotel Premium Test Evaluation b00d05fa-85ca-4523-8c07-ee422f75b037" at bounding box center [493, 132] width 584 height 22
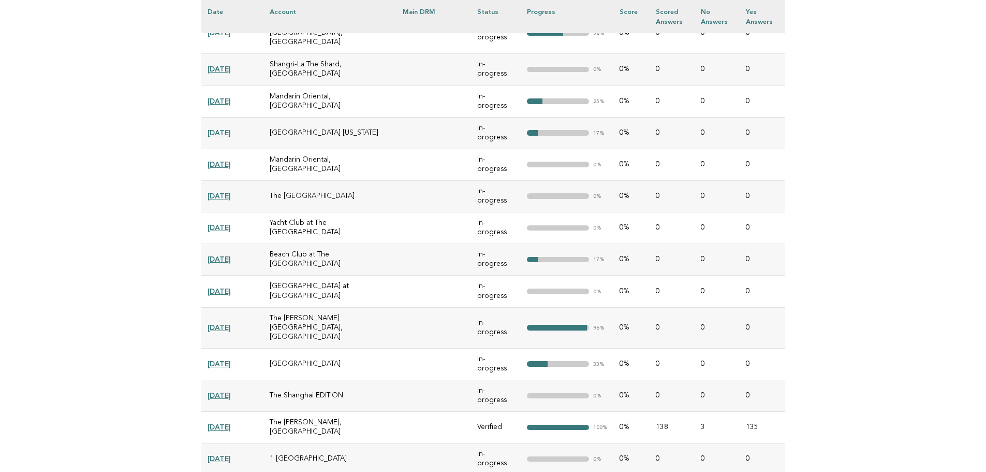
scroll to position [466, 0]
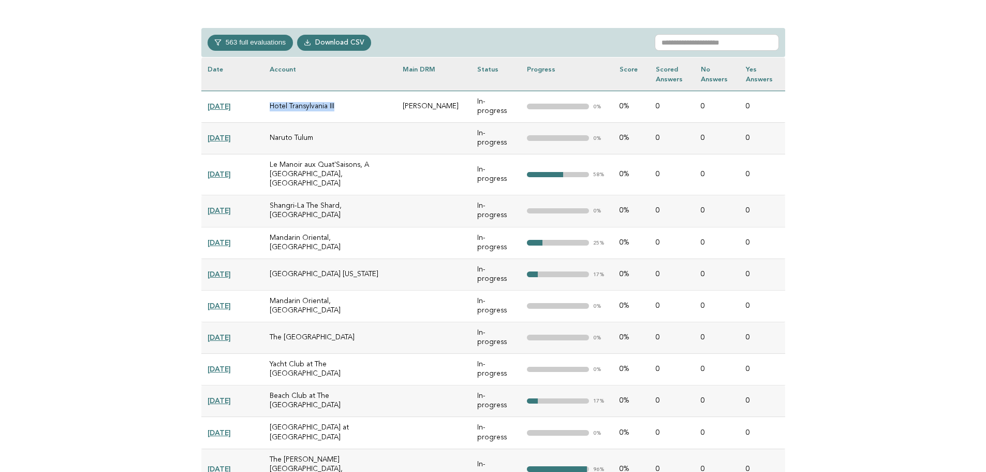
drag, startPoint x: 270, startPoint y: 105, endPoint x: 352, endPoint y: 104, distance: 81.8
click at [352, 104] on td "Hotel Transylvania III" at bounding box center [331, 107] width 134 height 32
click at [325, 104] on td "Hotel Transylvania III" at bounding box center [331, 107] width 134 height 32
drag, startPoint x: 279, startPoint y: 101, endPoint x: 330, endPoint y: 102, distance: 51.3
click at [330, 102] on td "Hotel Transylvania III" at bounding box center [331, 107] width 134 height 32
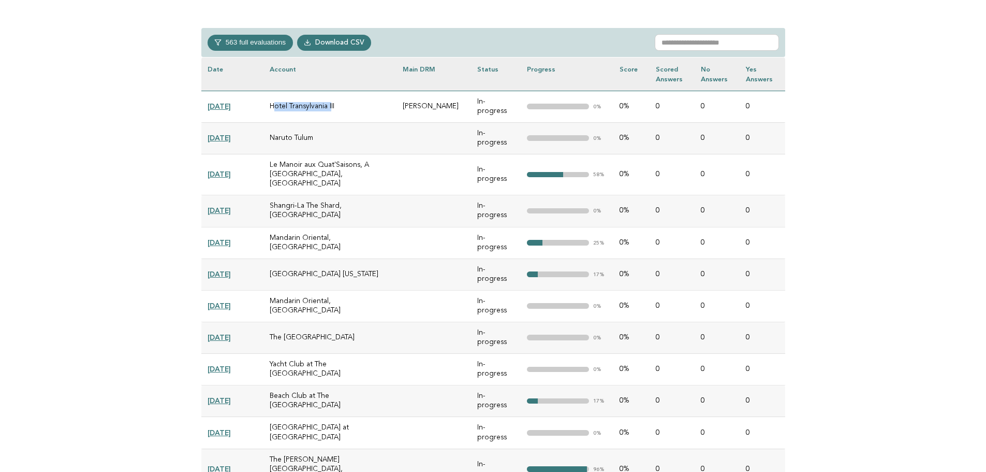
click at [290, 101] on td "Hotel Transylvania III" at bounding box center [331, 107] width 134 height 32
drag, startPoint x: 272, startPoint y: 101, endPoint x: 330, endPoint y: 101, distance: 58.5
click at [330, 101] on td "Hotel Transylvania III" at bounding box center [331, 107] width 134 height 32
drag, startPoint x: 417, startPoint y: 103, endPoint x: 445, endPoint y: 102, distance: 28.0
click at [445, 102] on td "Daniel Flores" at bounding box center [434, 107] width 75 height 32
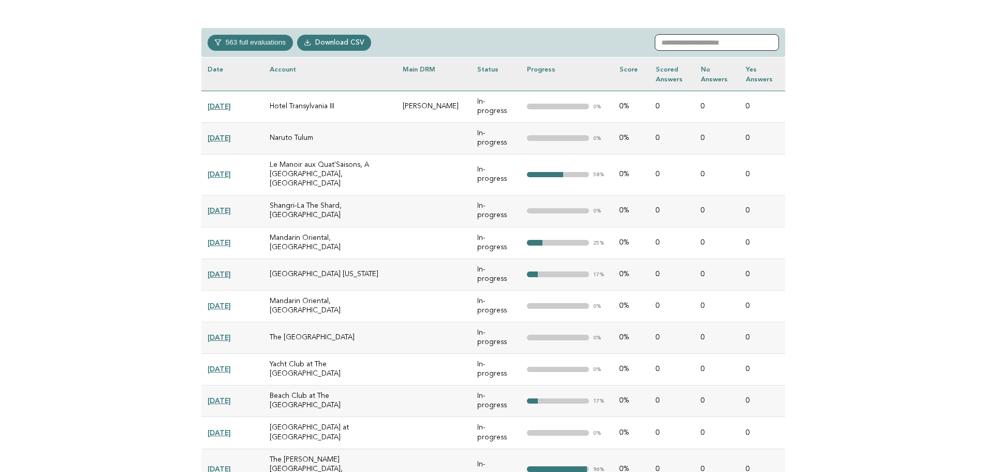
click at [689, 47] on input "text" at bounding box center [717, 42] width 124 height 17
drag, startPoint x: 474, startPoint y: 102, endPoint x: 509, endPoint y: 101, distance: 34.7
click at [509, 101] on td "In-progress" at bounding box center [496, 107] width 50 height 32
click at [231, 102] on link "2025-08-01" at bounding box center [219, 106] width 23 height 8
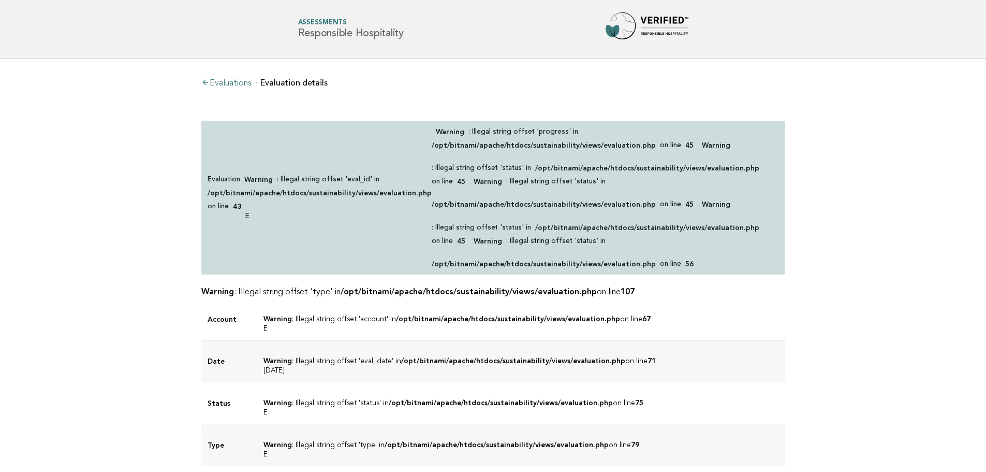
click at [239, 85] on link "Evaluations" at bounding box center [226, 83] width 50 height 8
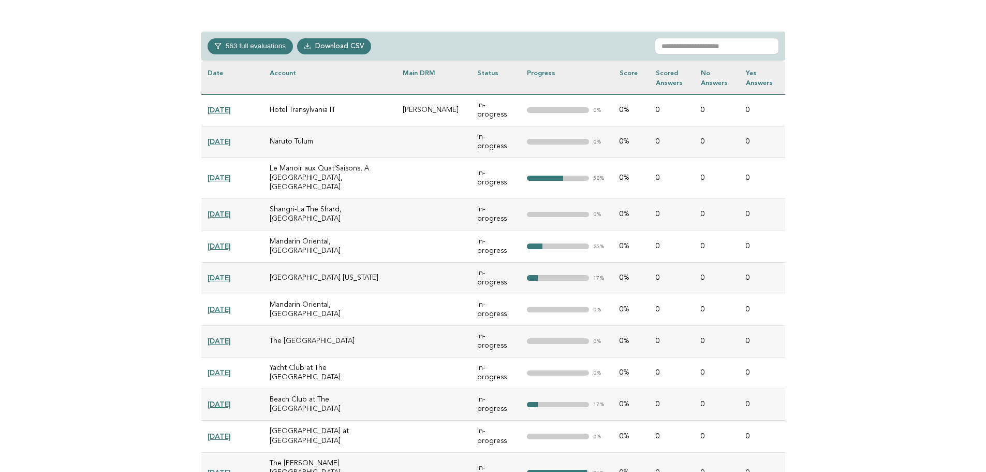
scroll to position [466, 0]
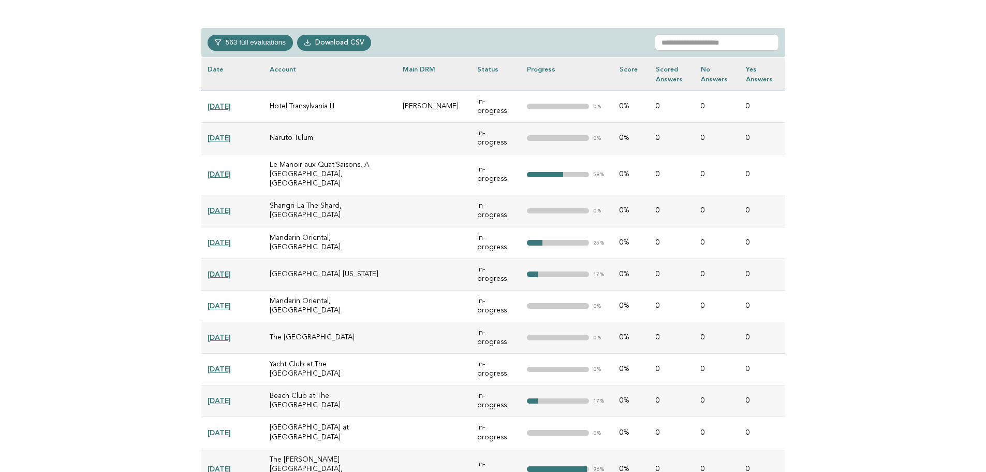
click at [231, 103] on link "2025-08-01" at bounding box center [219, 106] width 23 height 8
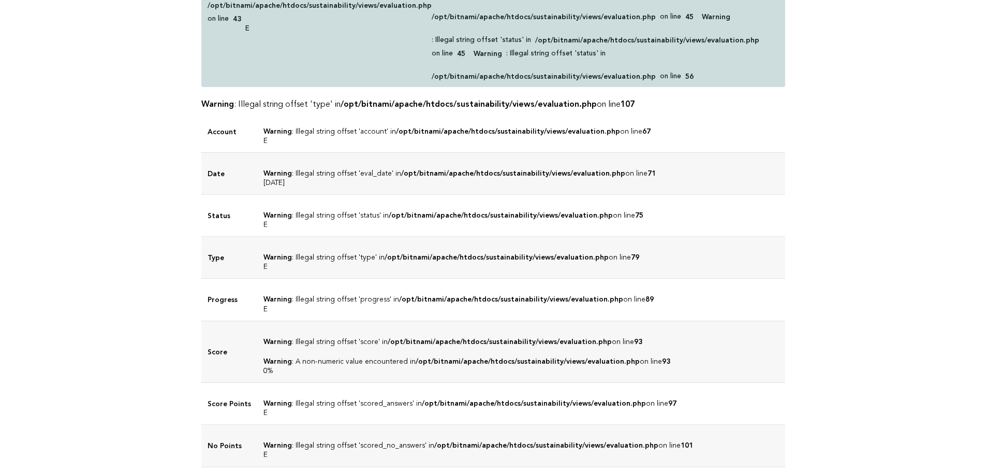
scroll to position [155, 0]
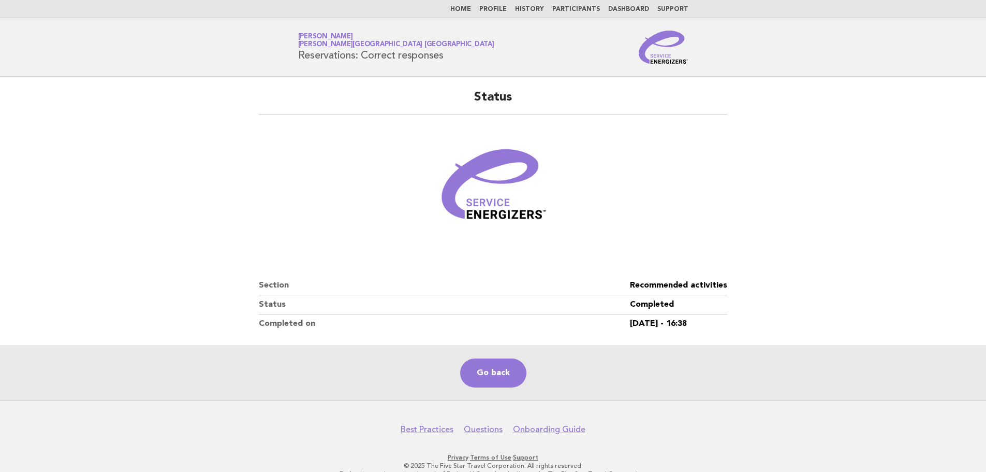
click at [471, 11] on link "Home" at bounding box center [460, 9] width 21 height 6
